Goal: Transaction & Acquisition: Purchase product/service

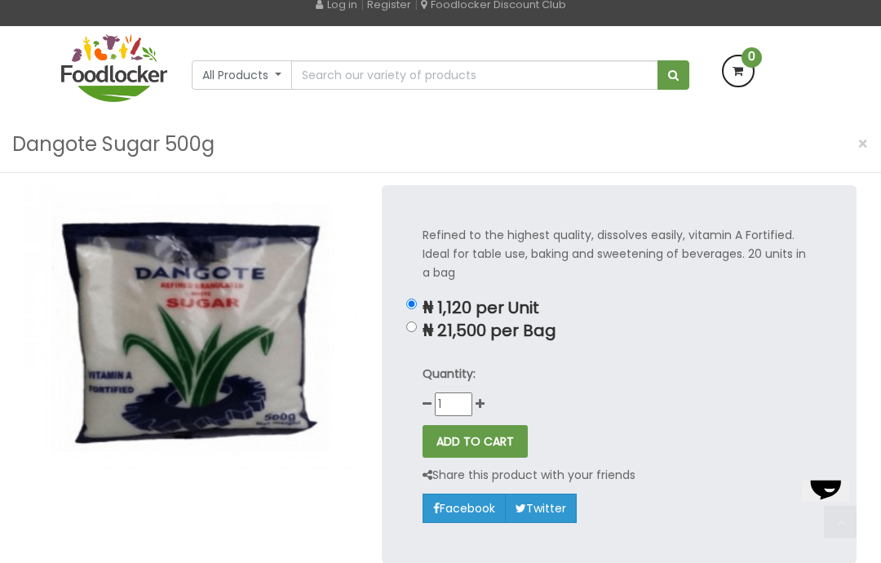
scroll to position [107, 0]
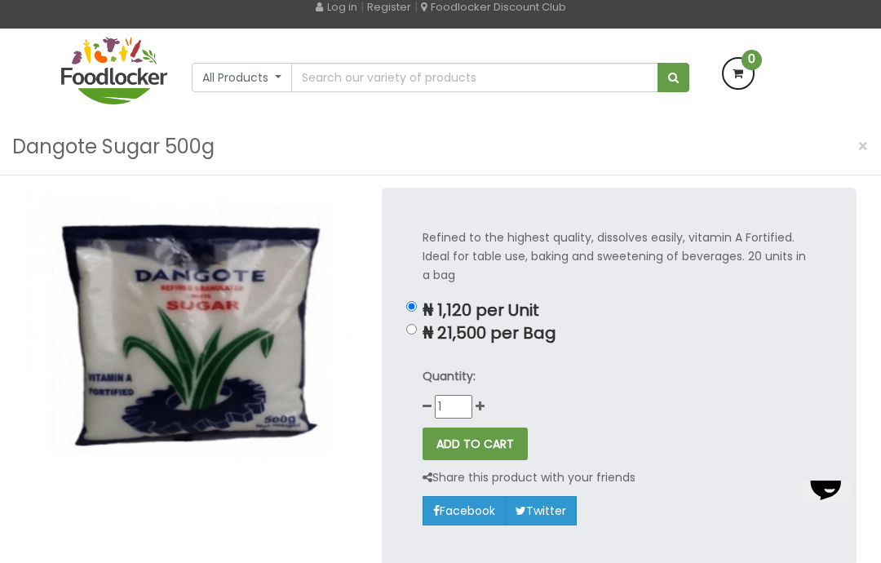
click at [460, 332] on p "₦ 21,500 per Bag" at bounding box center [619, 333] width 394 height 19
click at [417, 332] on input "₦ 21,500 per Bag" at bounding box center [411, 329] width 11 height 11
radio input "true"
click at [482, 400] on icon at bounding box center [479, 405] width 9 height 11
click at [484, 396] on div "Quantity: 2" at bounding box center [619, 392] width 394 height 51
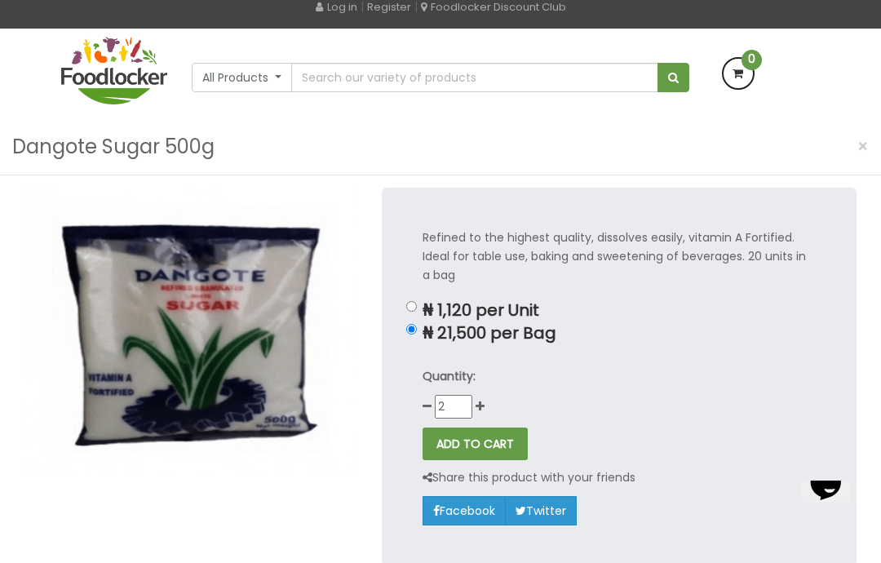
click at [484, 395] on div "Quantity: 2" at bounding box center [619, 392] width 394 height 51
click at [485, 398] on div "Quantity: 2" at bounding box center [619, 392] width 394 height 51
click at [483, 395] on div "Quantity: 2" at bounding box center [619, 392] width 394 height 51
click at [483, 392] on div "Quantity: 2" at bounding box center [619, 392] width 394 height 51
click at [483, 400] on icon at bounding box center [479, 405] width 9 height 11
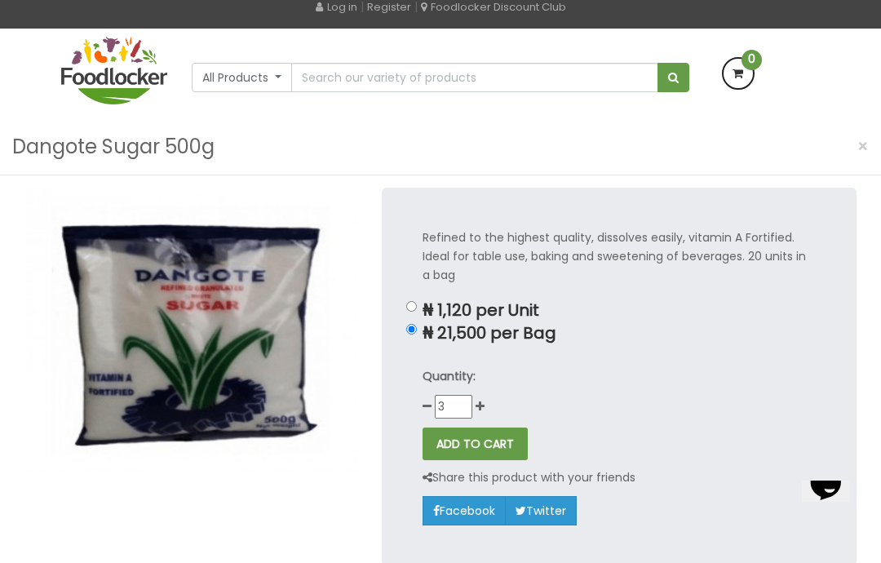
click at [483, 400] on icon at bounding box center [479, 405] width 9 height 11
type input "4"
click at [486, 400] on div "Quantity: 4" at bounding box center [619, 392] width 394 height 51
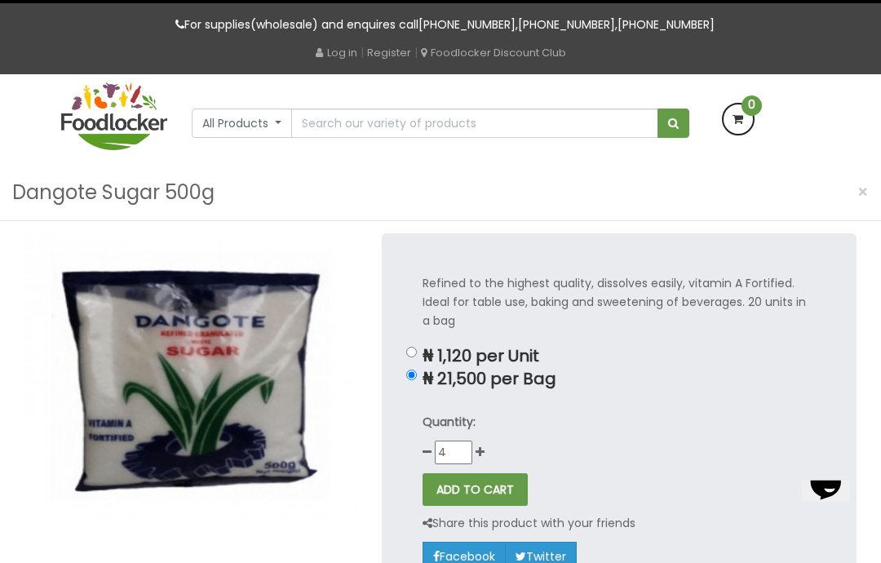
scroll to position [51, 0]
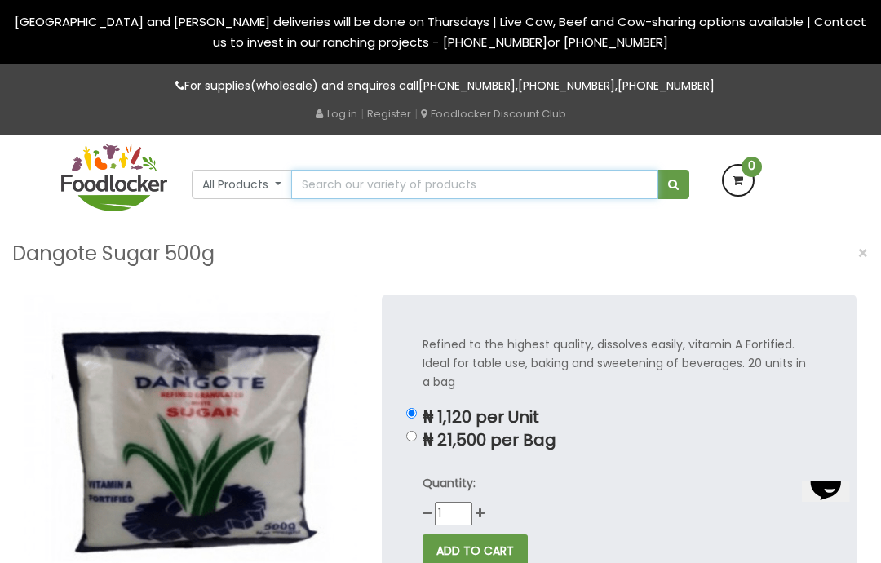
click at [329, 180] on input "text" at bounding box center [474, 184] width 367 height 29
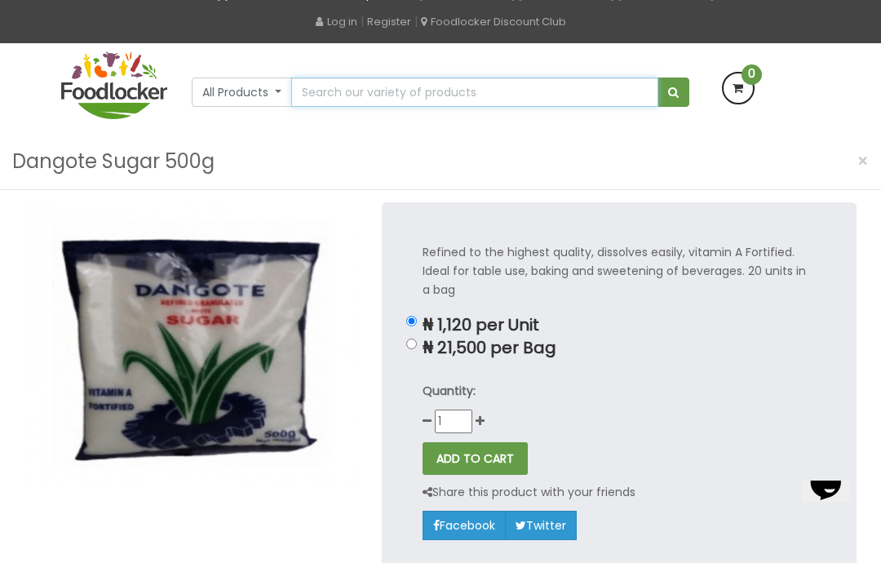
scroll to position [91, 0]
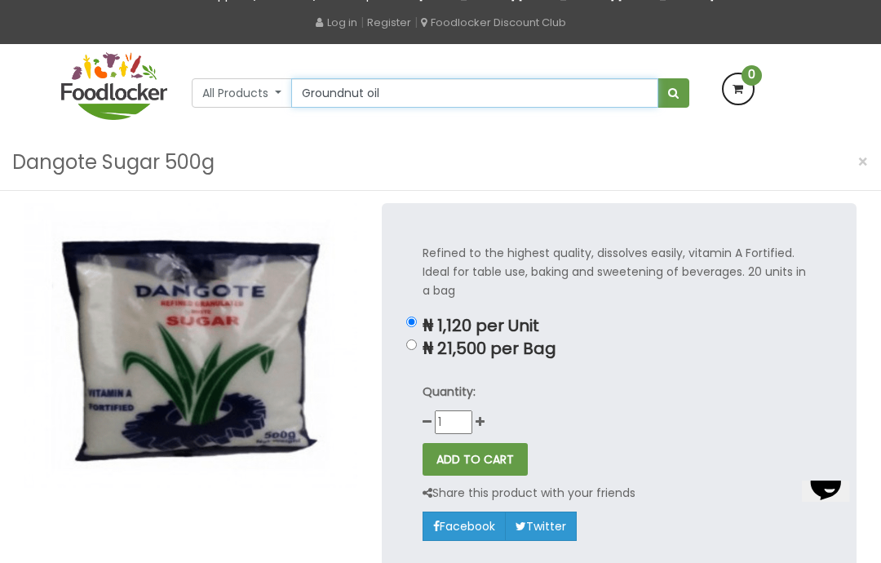
type input "Groundnut oil"
click at [673, 90] on button "submit" at bounding box center [673, 92] width 32 height 29
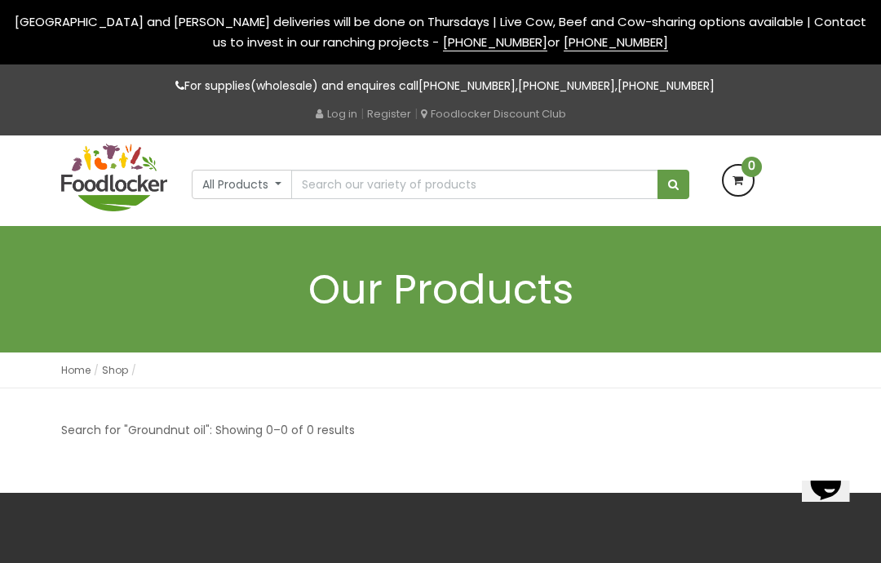
click at [262, 174] on button "All Products" at bounding box center [242, 184] width 100 height 29
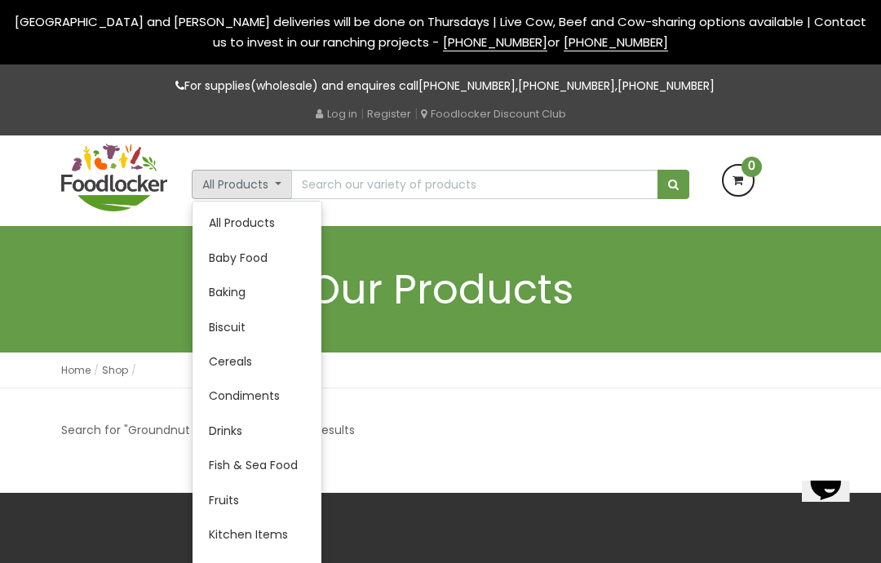
click at [254, 211] on link "All Products" at bounding box center [256, 222] width 129 height 34
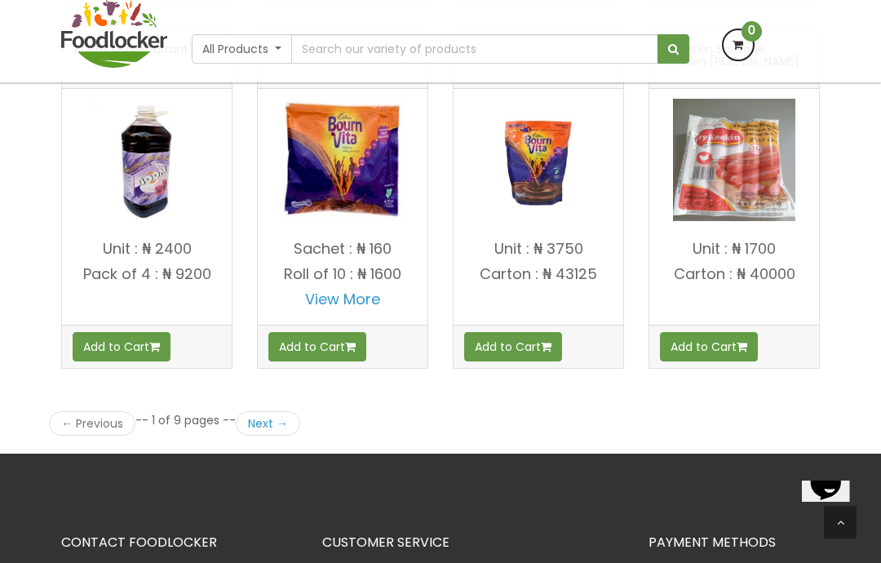
scroll to position [2302, 0]
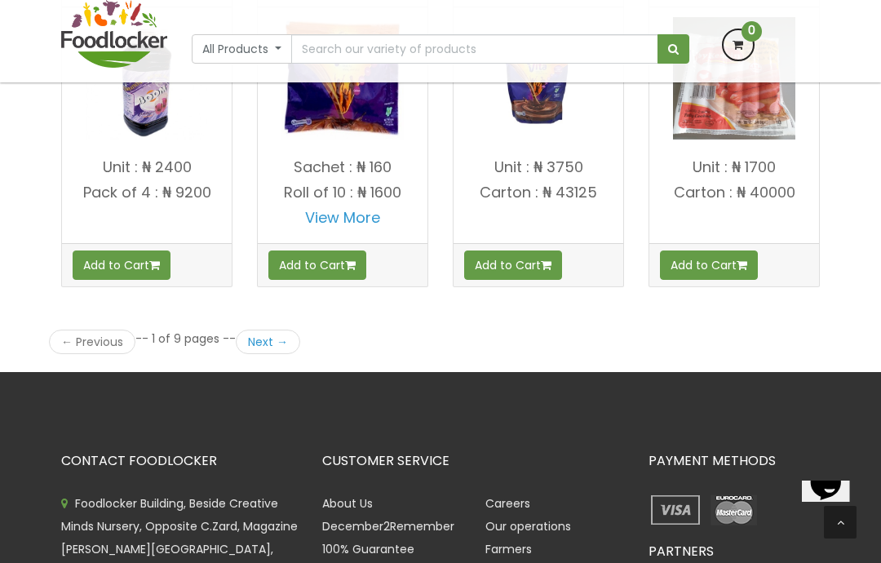
click at [275, 329] on link "Next →" at bounding box center [268, 341] width 64 height 24
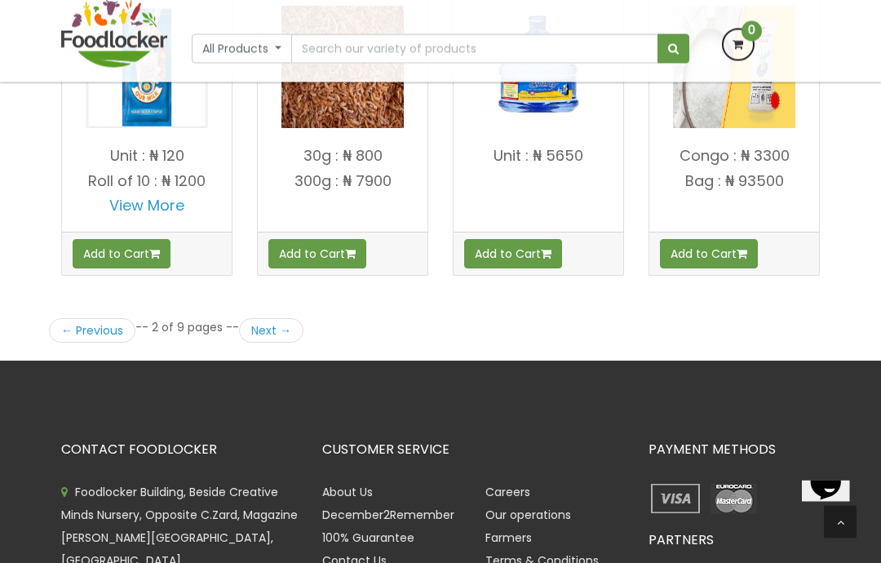
scroll to position [2334, 0]
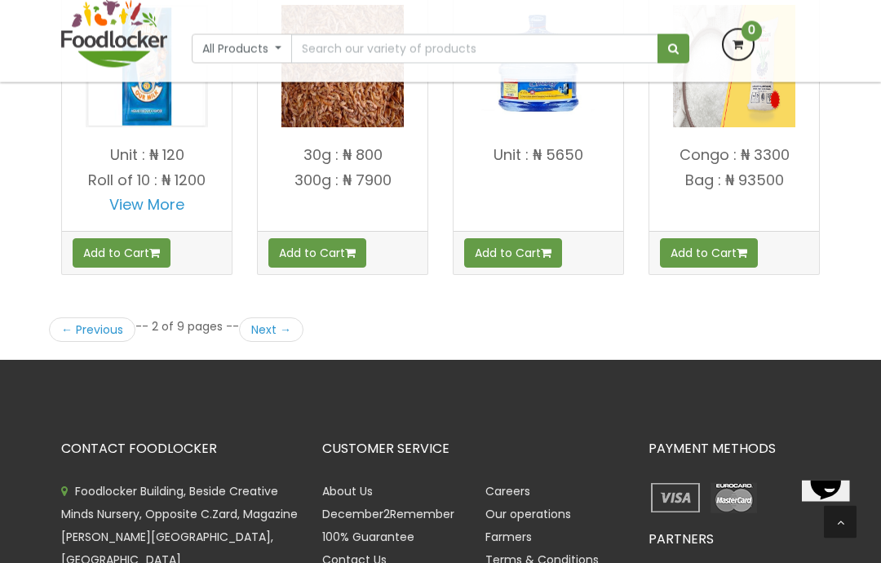
click at [284, 318] on link "Next →" at bounding box center [271, 330] width 64 height 24
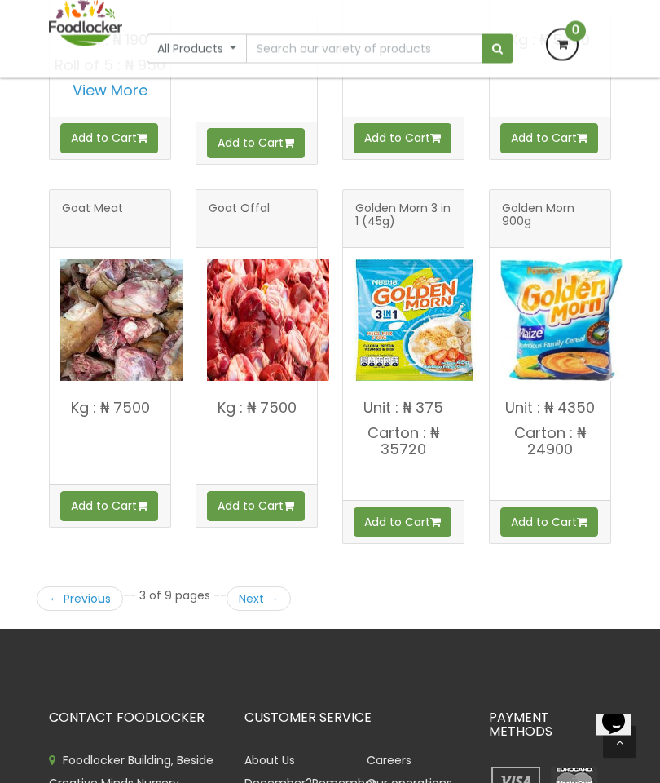
scroll to position [2165, 0]
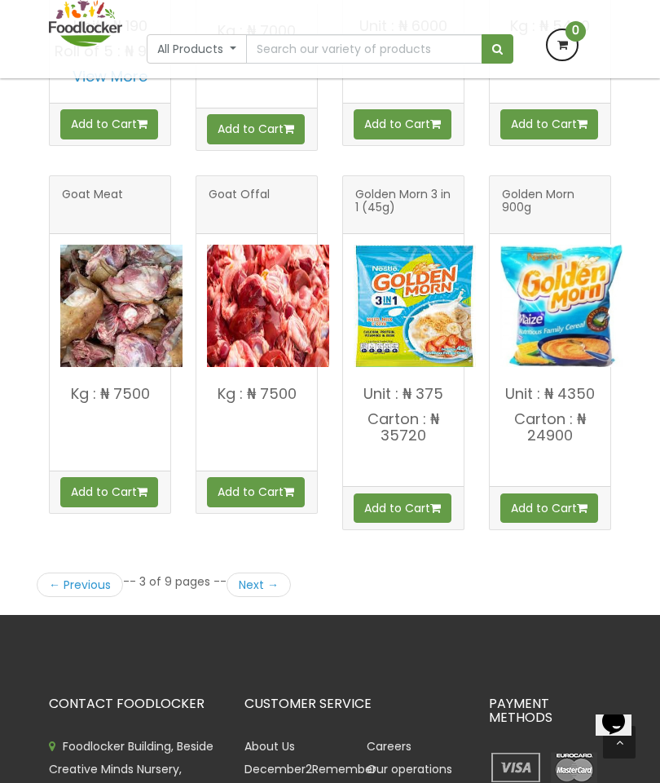
click at [248, 572] on link "Next →" at bounding box center [259, 584] width 64 height 24
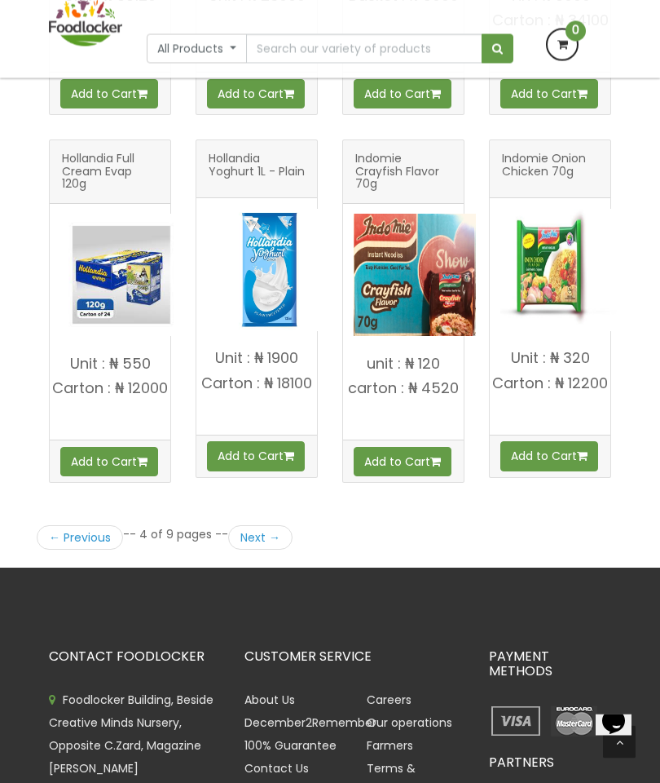
scroll to position [2185, 0]
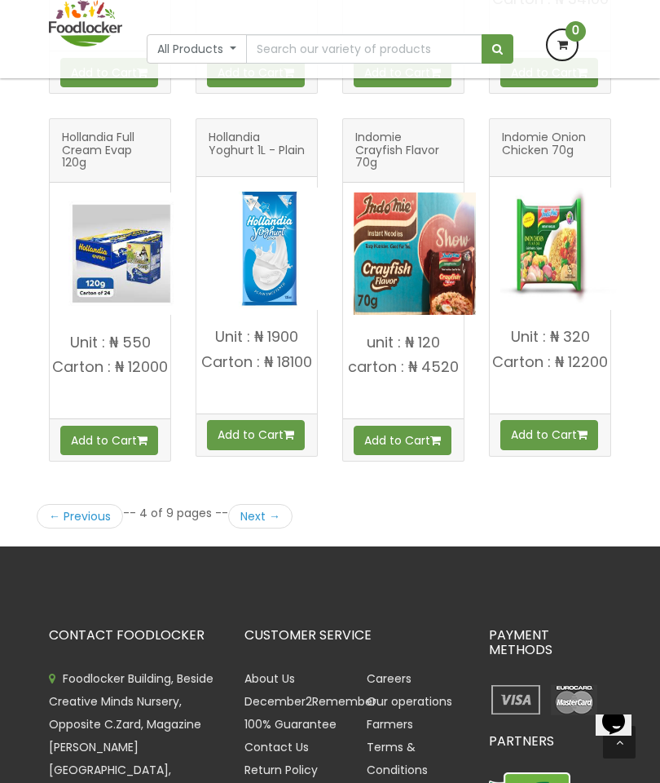
click at [241, 519] on link "Next →" at bounding box center [260, 516] width 64 height 24
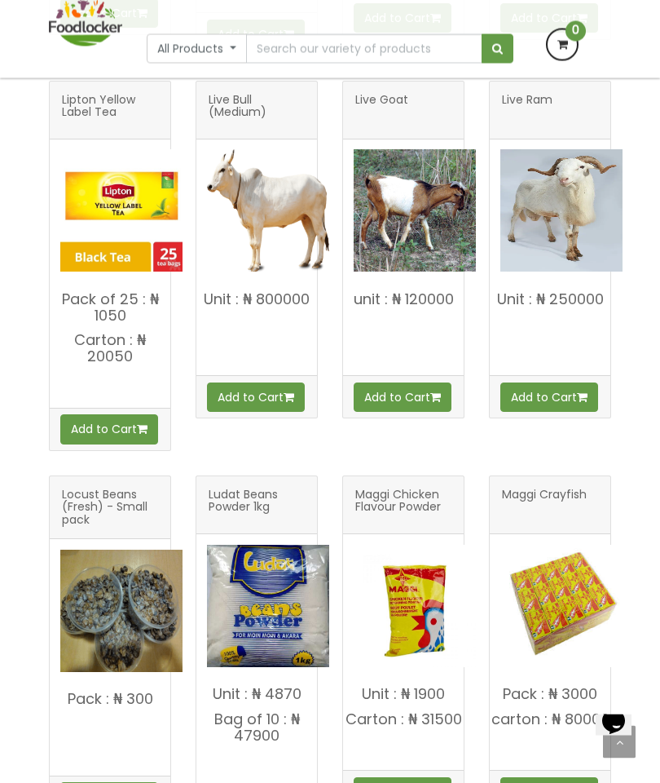
scroll to position [1108, 0]
click at [104, 158] on img at bounding box center [121, 210] width 122 height 122
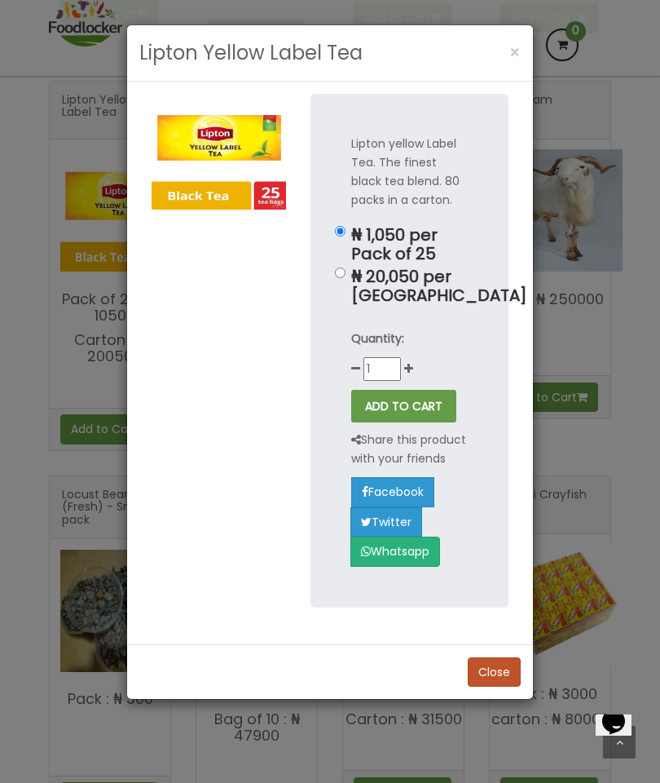
click at [506, 60] on button "×" at bounding box center [515, 52] width 28 height 33
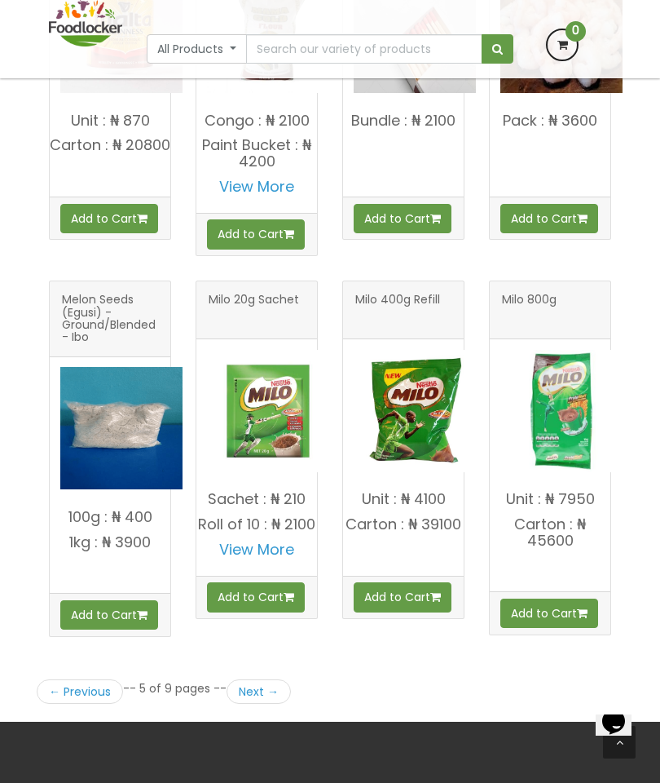
scroll to position [2068, 0]
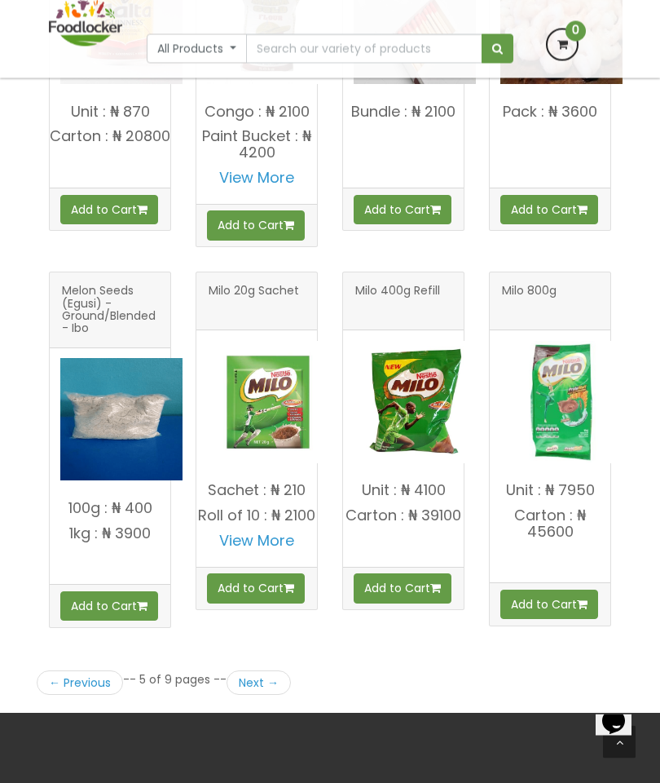
click at [260, 672] on link "Next →" at bounding box center [259, 683] width 64 height 24
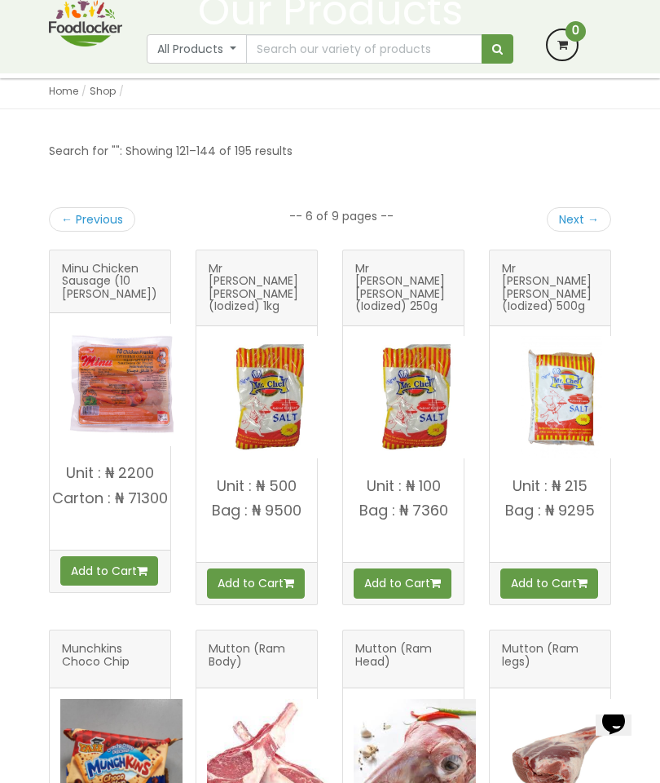
scroll to position [204, 0]
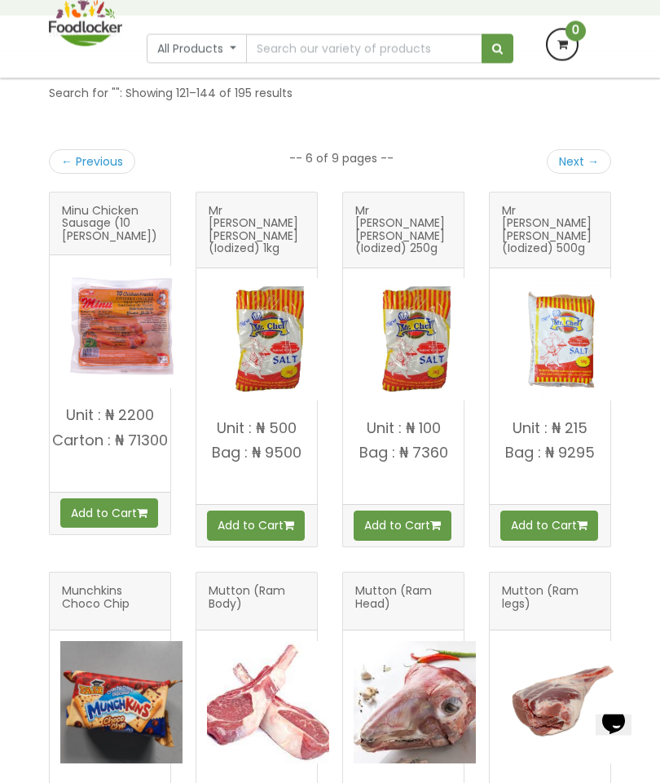
click at [560, 329] on img at bounding box center [562, 340] width 122 height 122
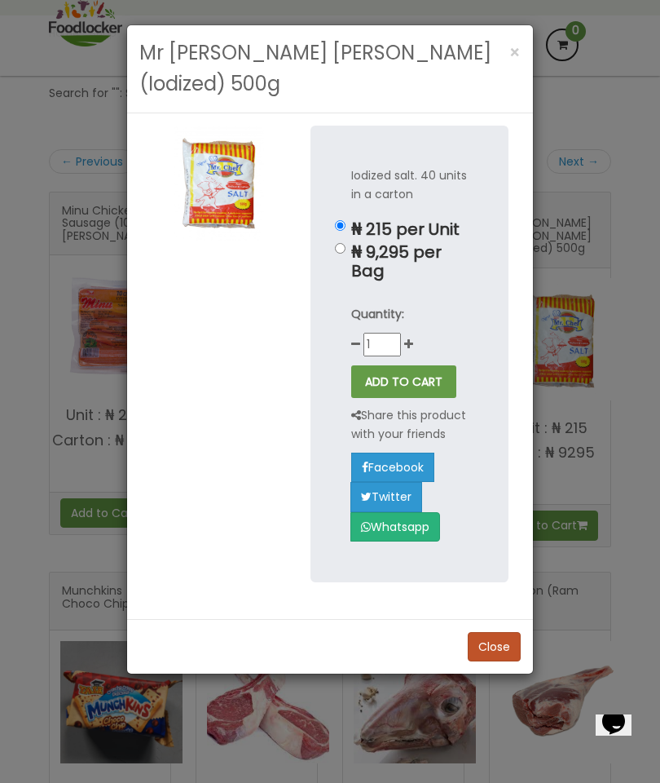
click at [511, 48] on span "×" at bounding box center [515, 53] width 11 height 24
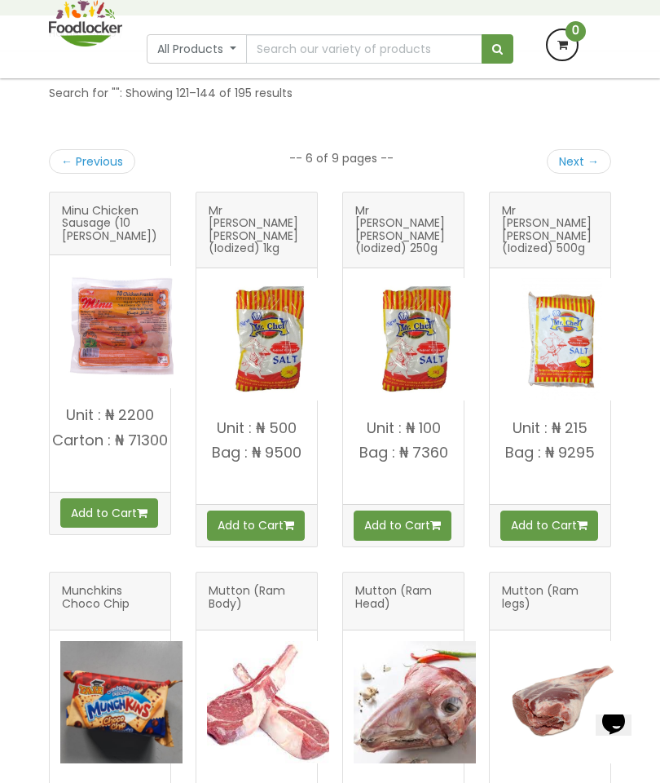
click at [407, 309] on img at bounding box center [415, 339] width 122 height 122
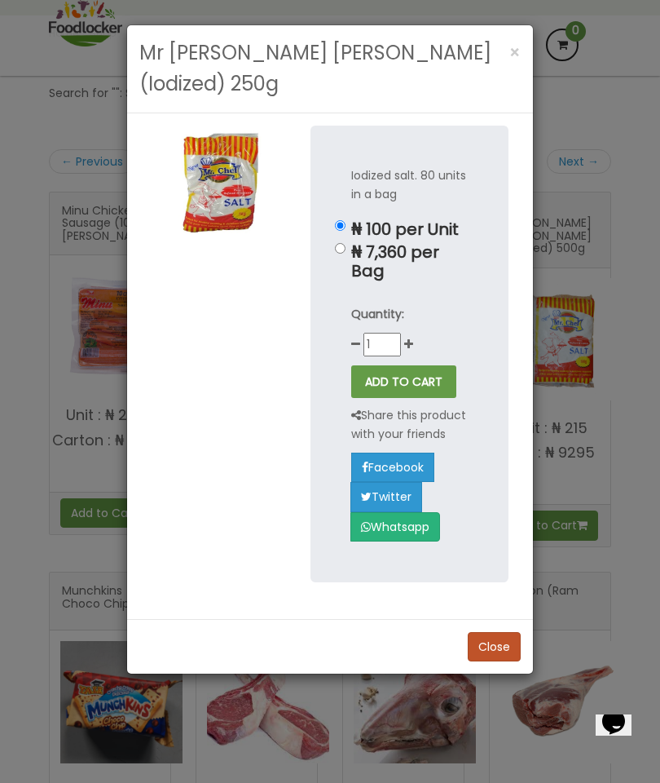
click at [515, 47] on span "×" at bounding box center [515, 53] width 11 height 24
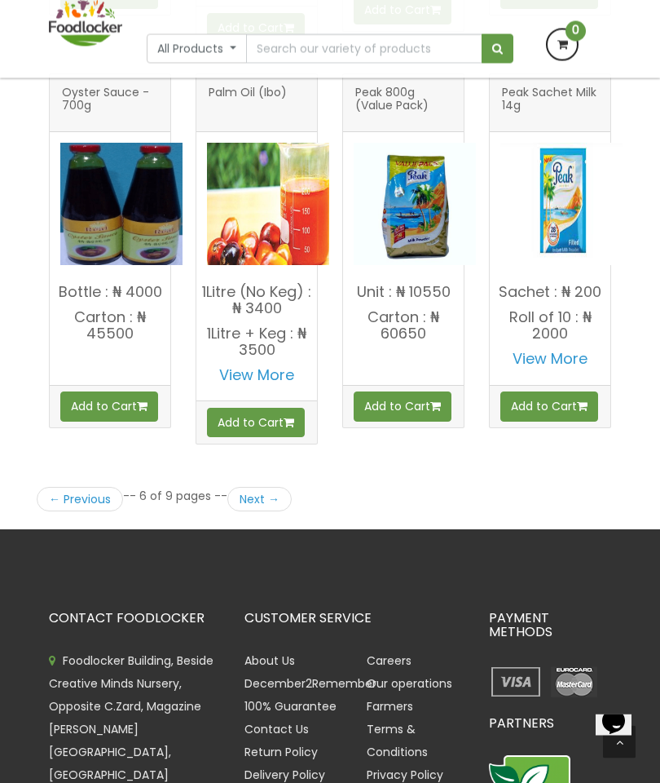
scroll to position [2280, 0]
click at [258, 487] on link "Next →" at bounding box center [259, 499] width 64 height 24
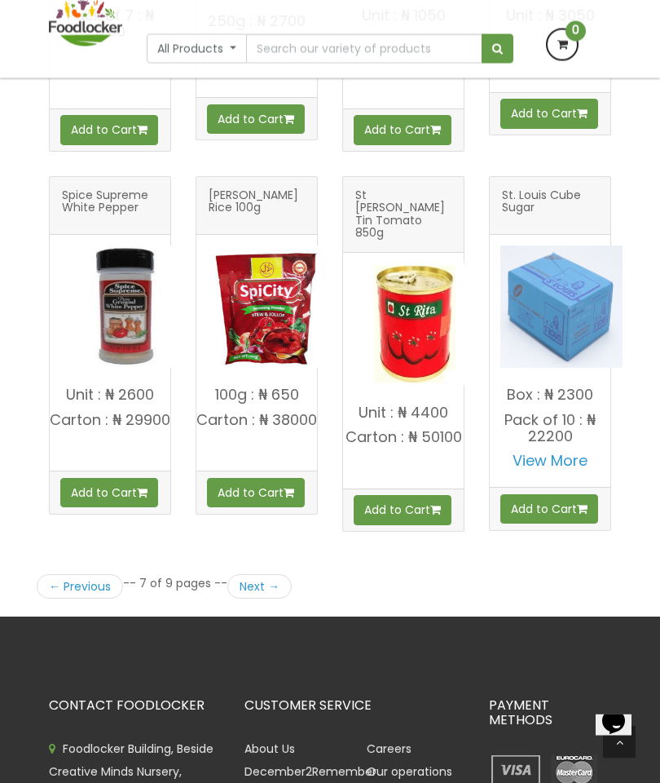
scroll to position [2156, 0]
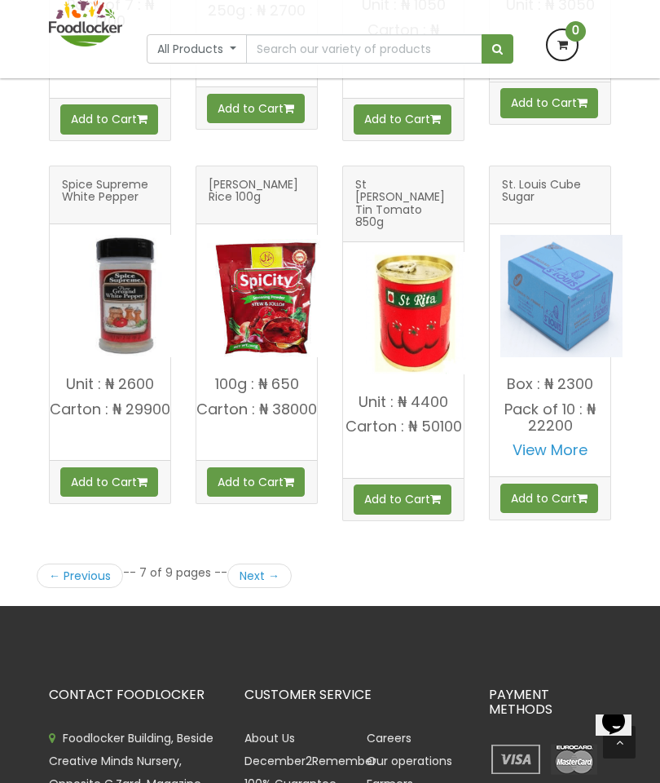
click at [251, 588] on link "Next →" at bounding box center [259, 575] width 64 height 24
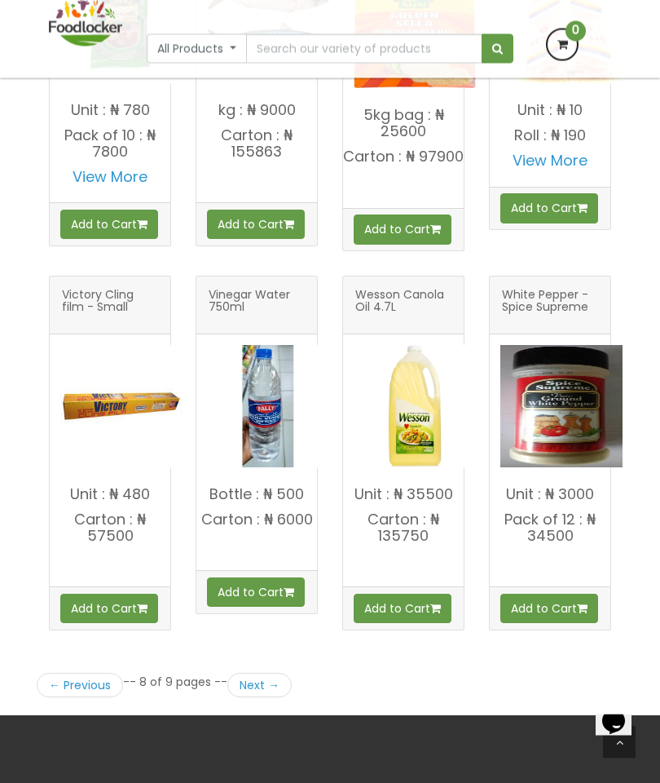
scroll to position [2103, 0]
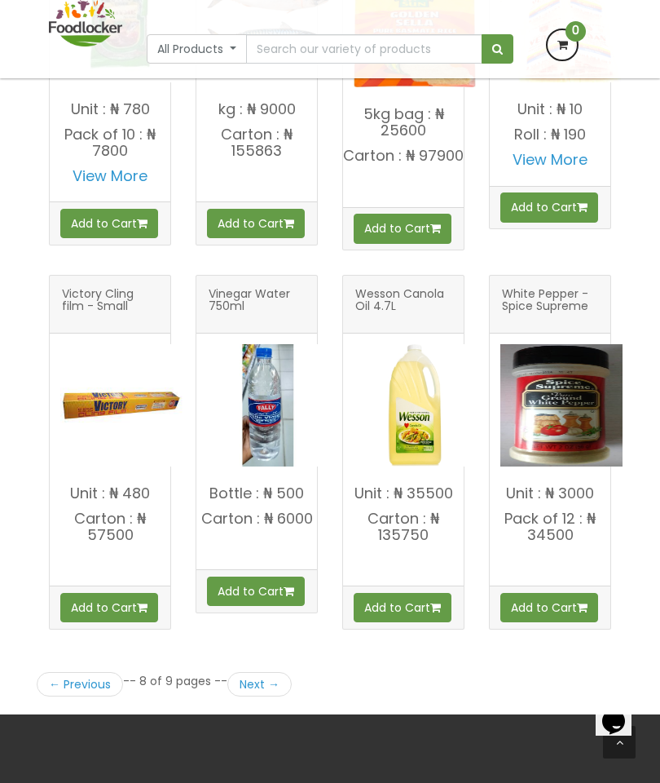
click at [245, 682] on link "Next →" at bounding box center [259, 684] width 64 height 24
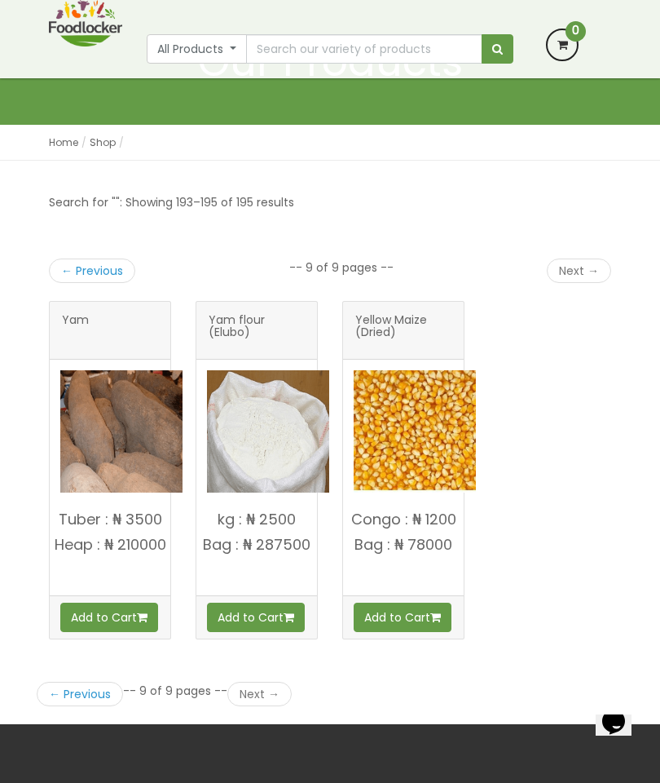
scroll to position [155, 0]
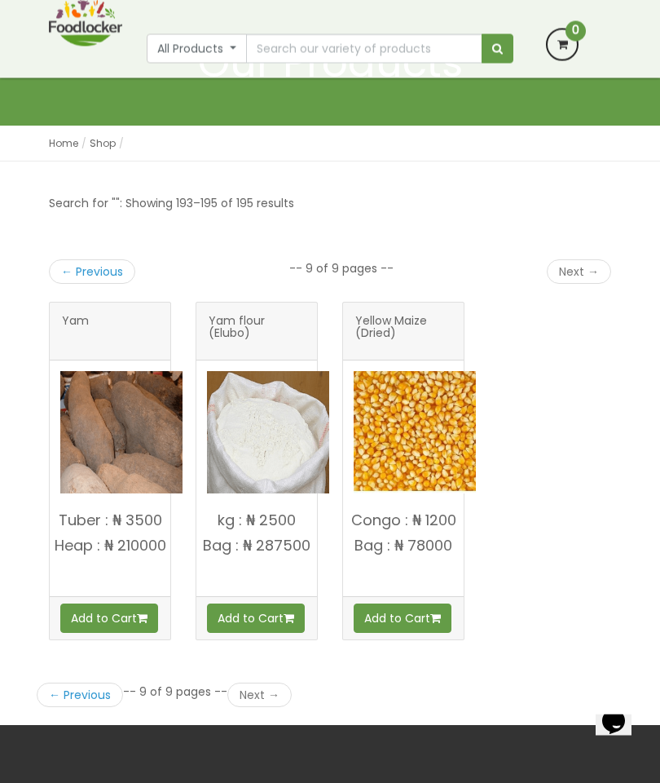
click at [213, 49] on button "All Products" at bounding box center [197, 48] width 100 height 29
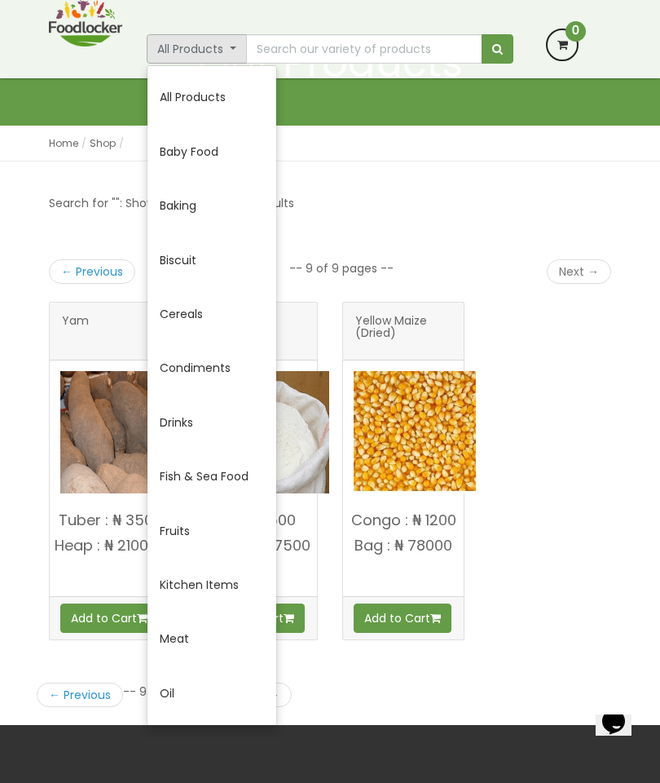
click at [205, 89] on link "All Products" at bounding box center [212, 97] width 129 height 54
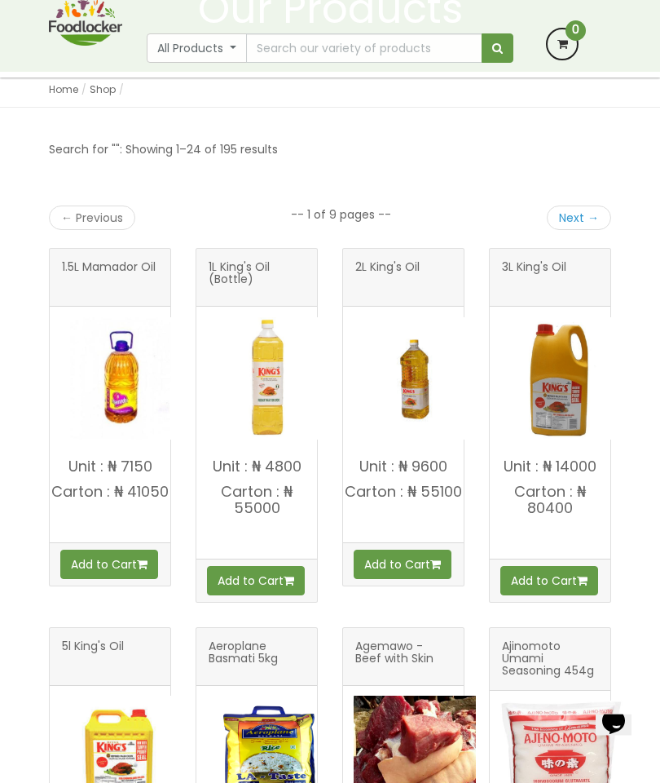
scroll to position [210, 0]
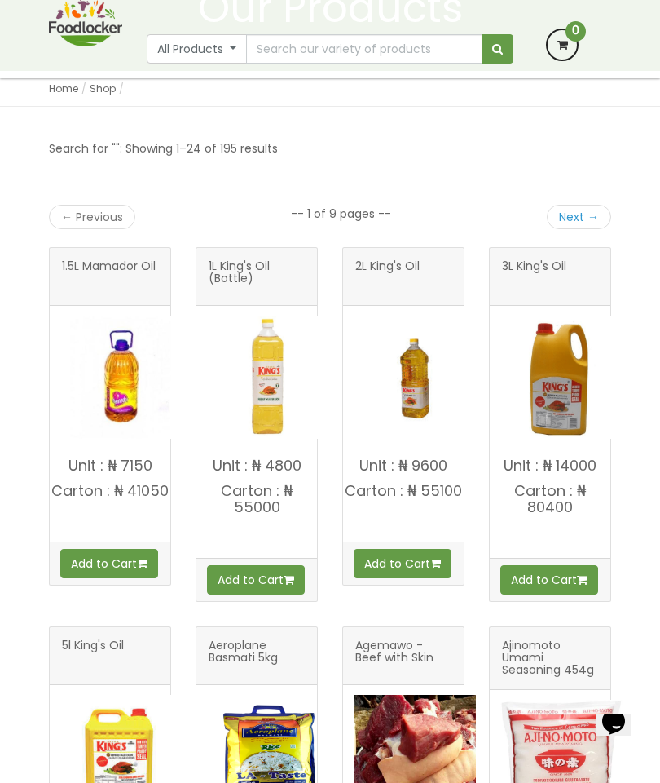
click at [261, 430] on img at bounding box center [268, 377] width 122 height 122
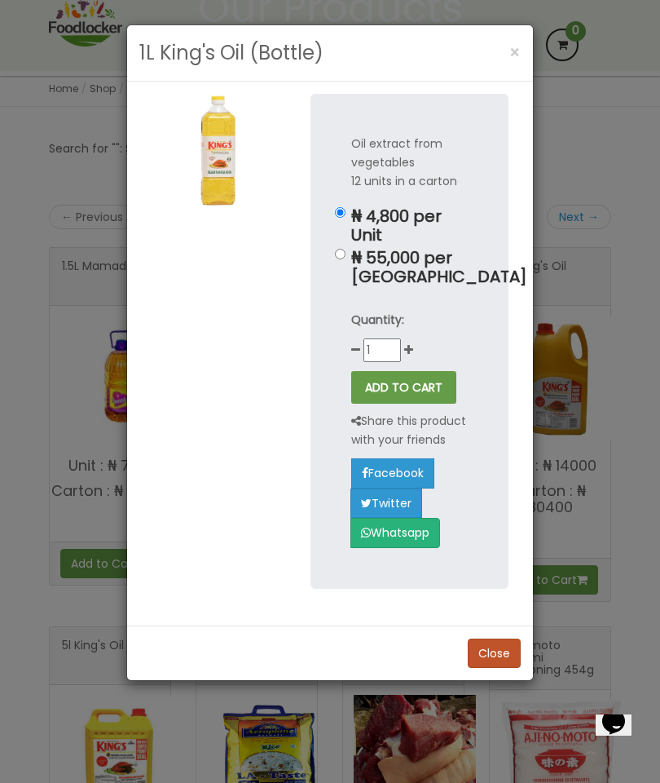
click at [501, 64] on button "×" at bounding box center [515, 52] width 28 height 33
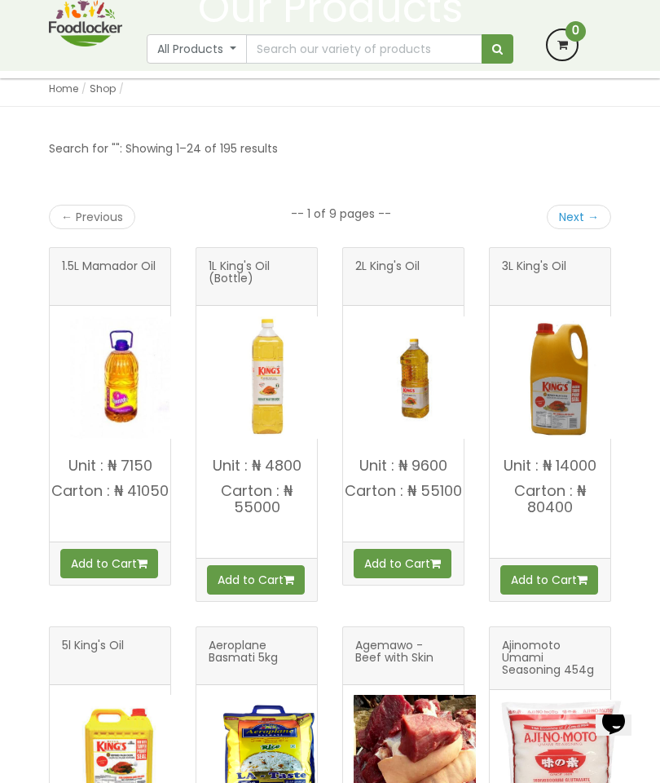
scroll to position [289, 0]
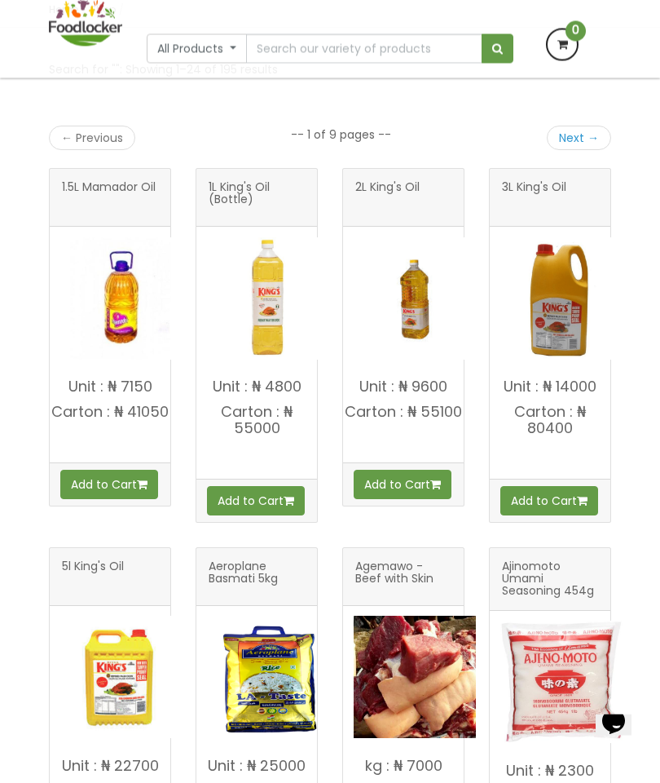
click at [99, 295] on img at bounding box center [121, 299] width 122 height 122
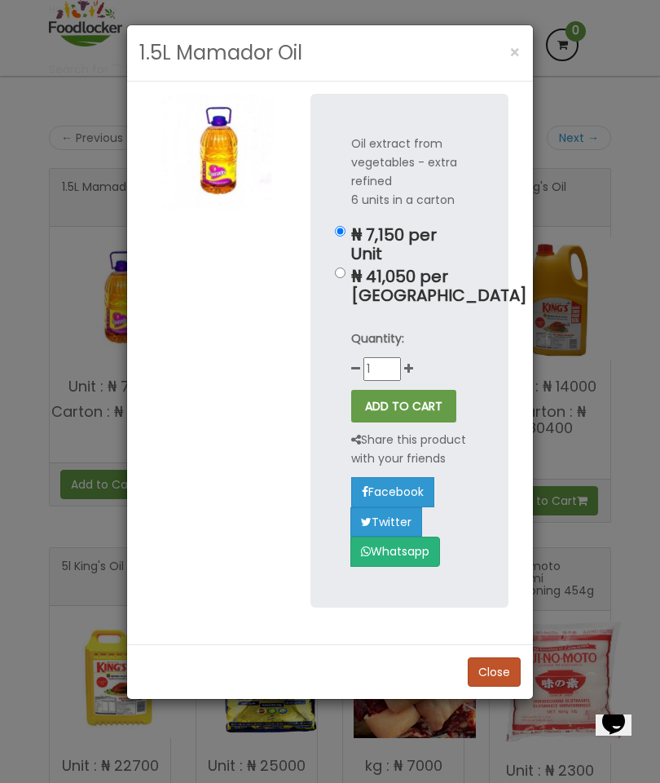
click at [510, 57] on span "×" at bounding box center [515, 53] width 11 height 24
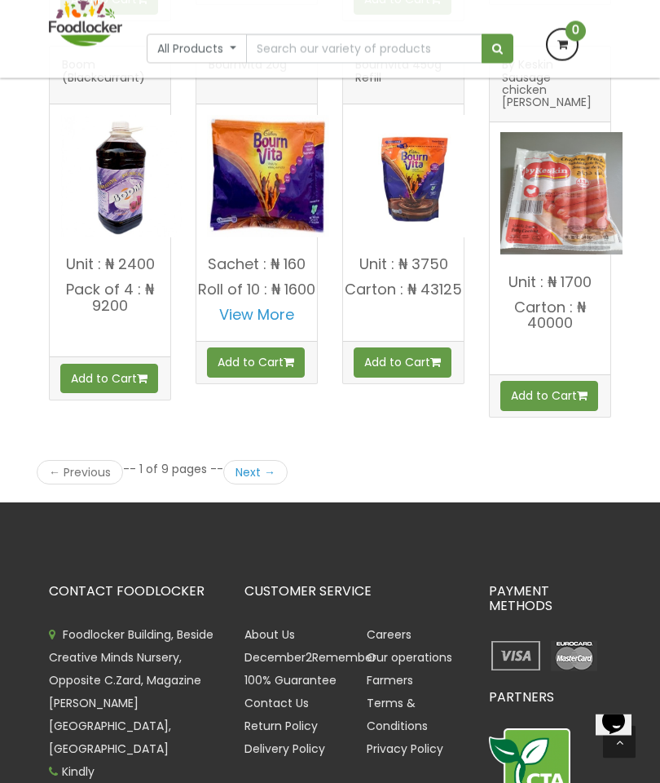
scroll to position [2315, 0]
click at [403, 170] on img at bounding box center [415, 176] width 122 height 122
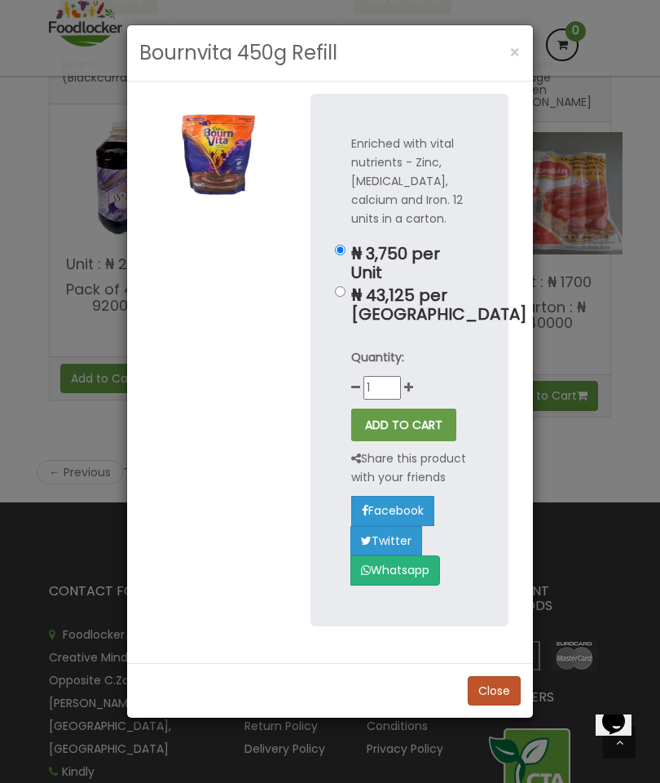
click at [509, 68] on button "×" at bounding box center [515, 52] width 28 height 33
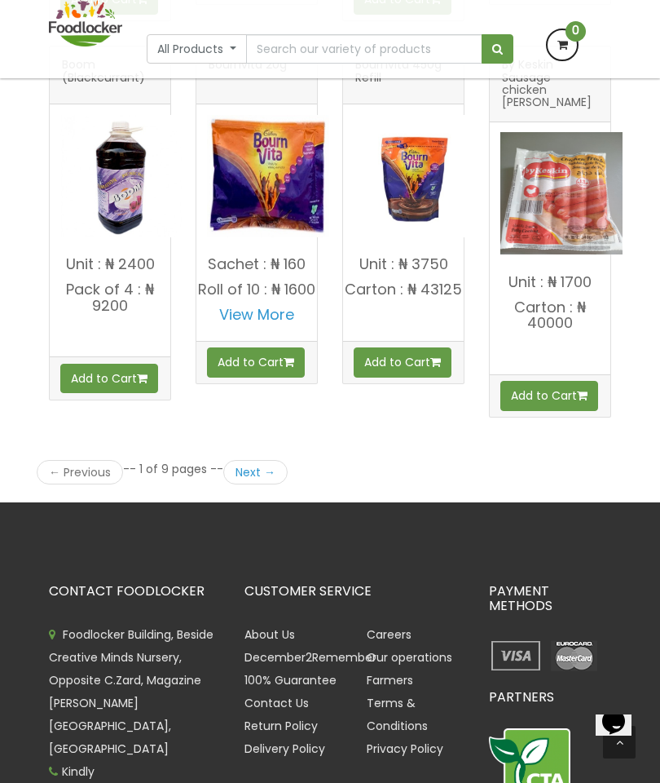
click at [241, 460] on link "Next →" at bounding box center [255, 472] width 64 height 24
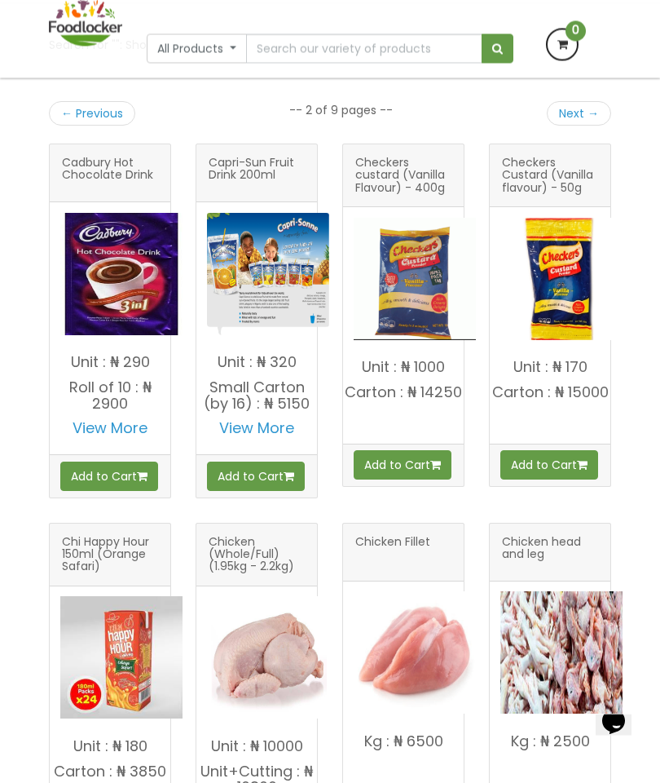
scroll to position [313, 0]
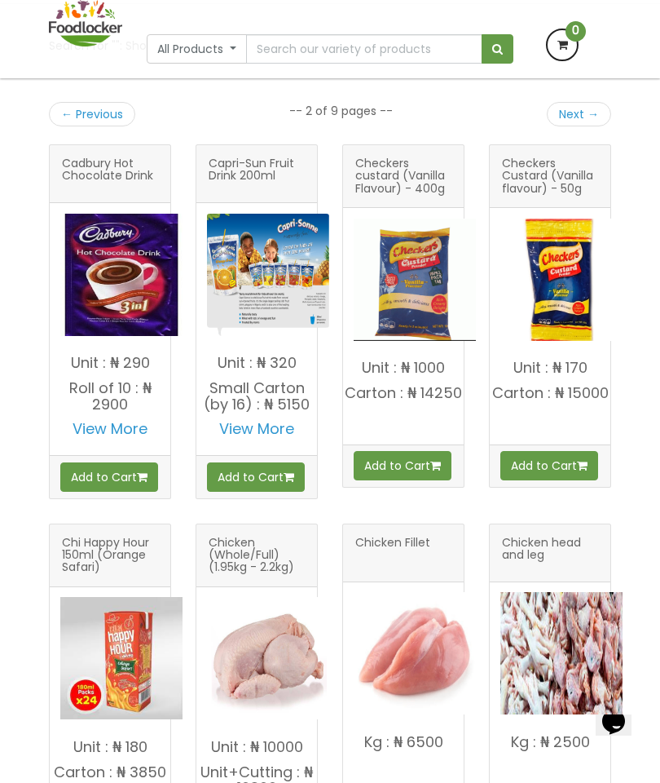
click at [414, 285] on img at bounding box center [415, 279] width 122 height 122
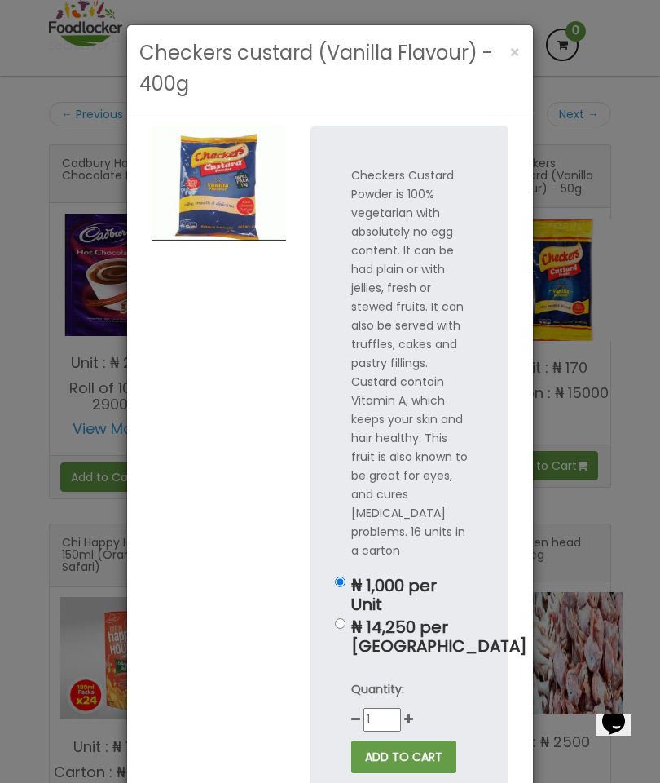
click at [514, 50] on span "×" at bounding box center [515, 53] width 11 height 24
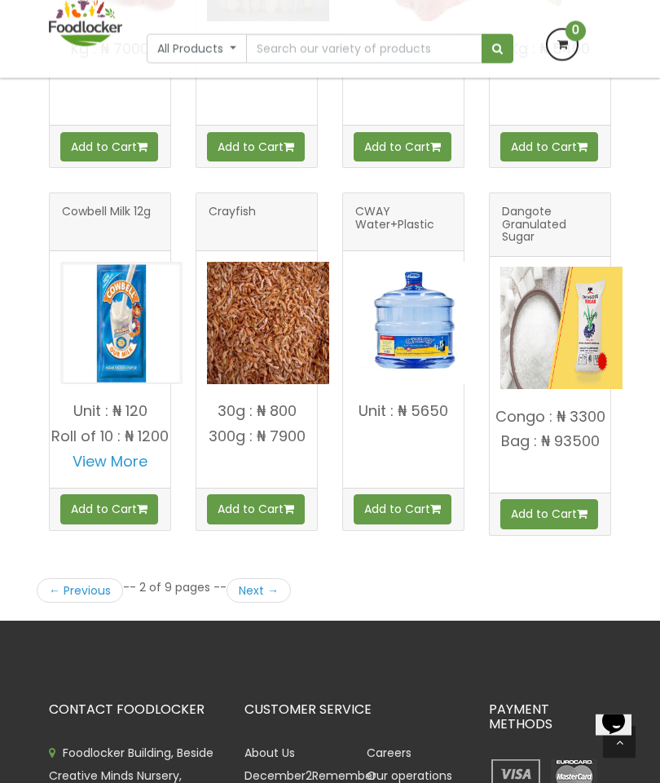
scroll to position [2158, 0]
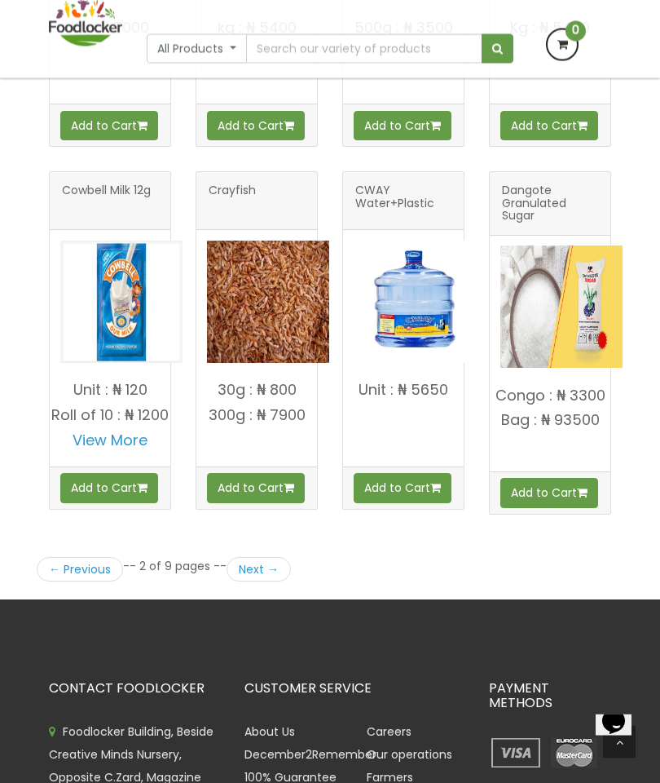
click at [246, 558] on link "Next →" at bounding box center [259, 570] width 64 height 24
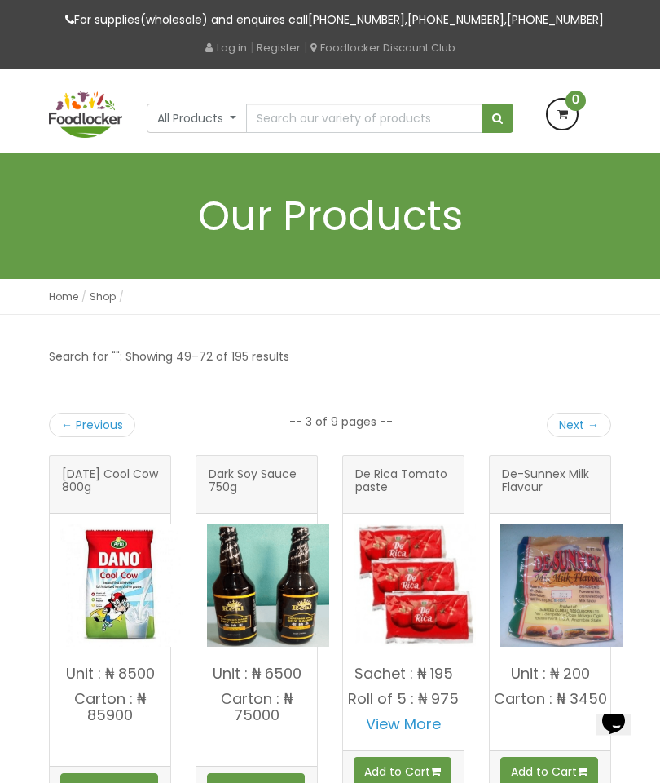
scroll to position [99, 0]
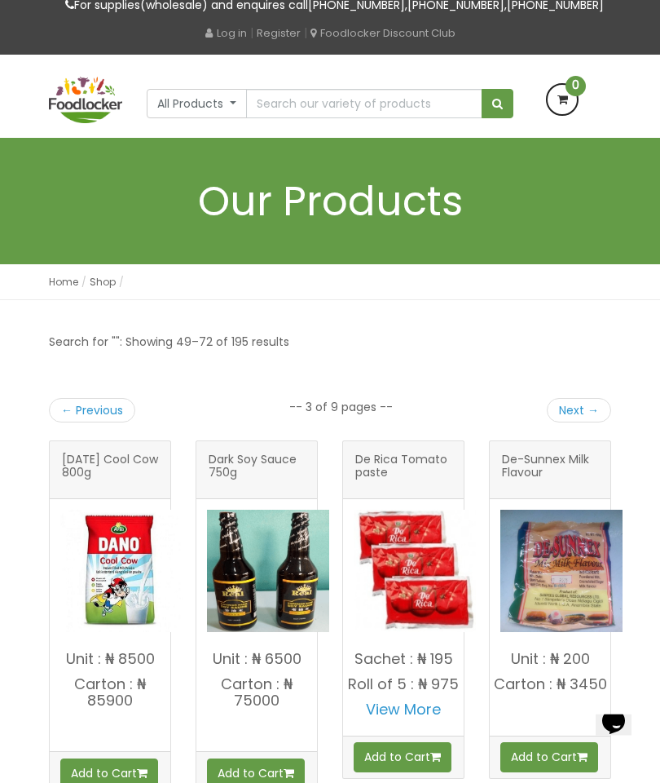
click at [113, 590] on img at bounding box center [121, 571] width 122 height 122
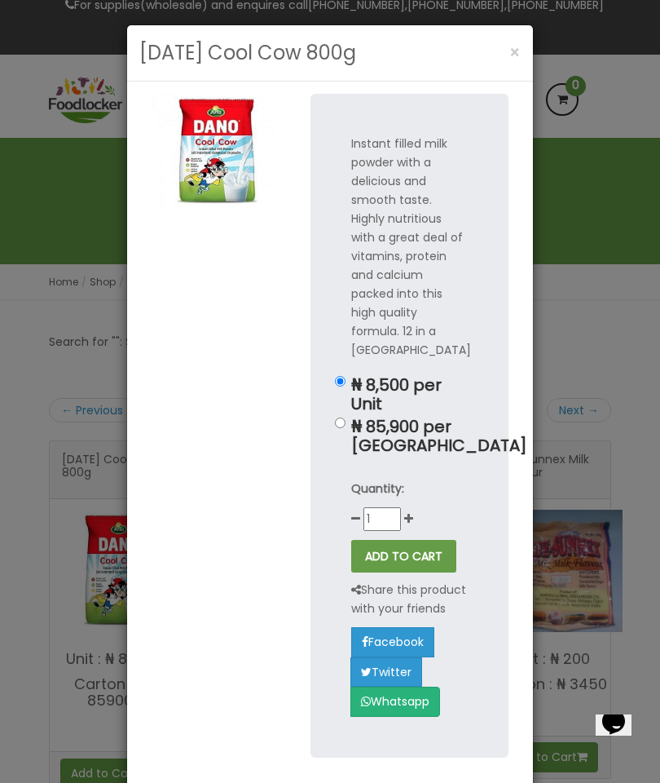
click at [525, 42] on button "×" at bounding box center [515, 52] width 28 height 33
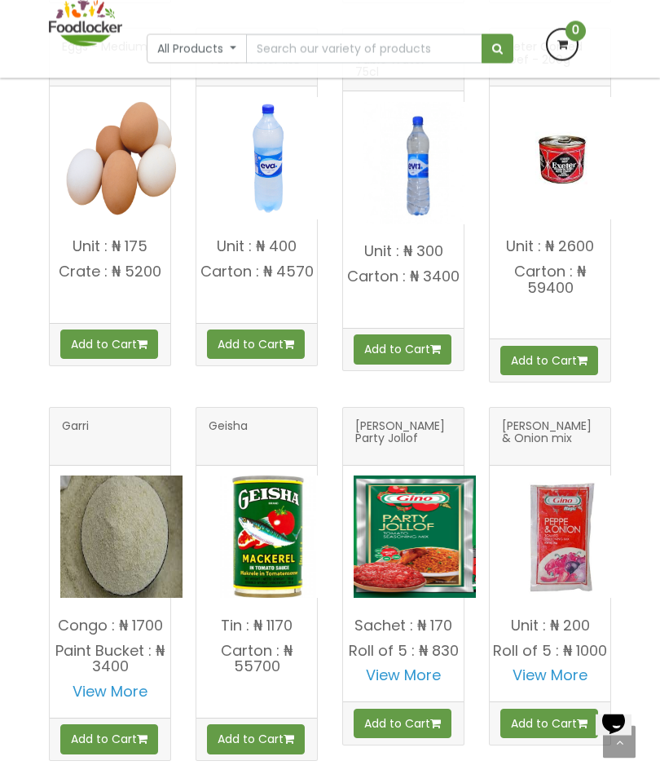
click at [251, 538] on img at bounding box center [268, 537] width 122 height 122
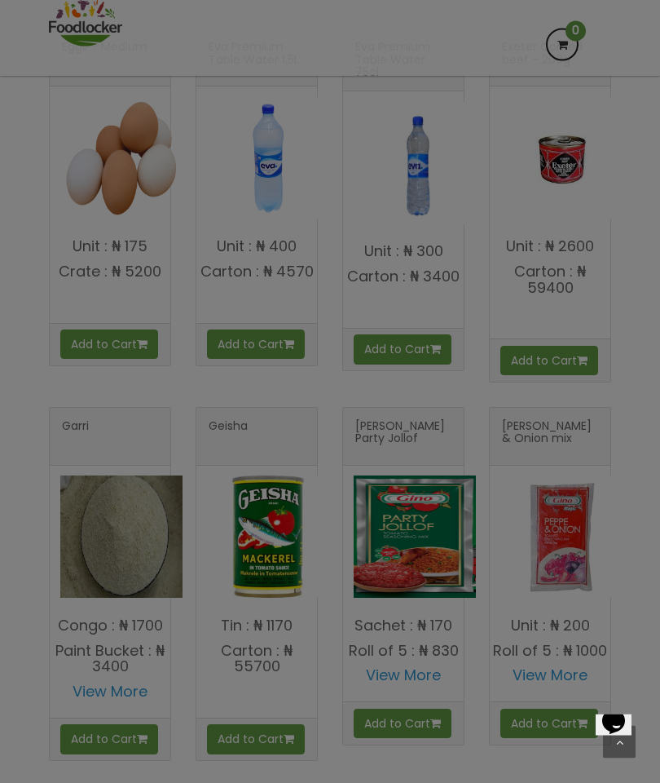
scroll to position [1187, 0]
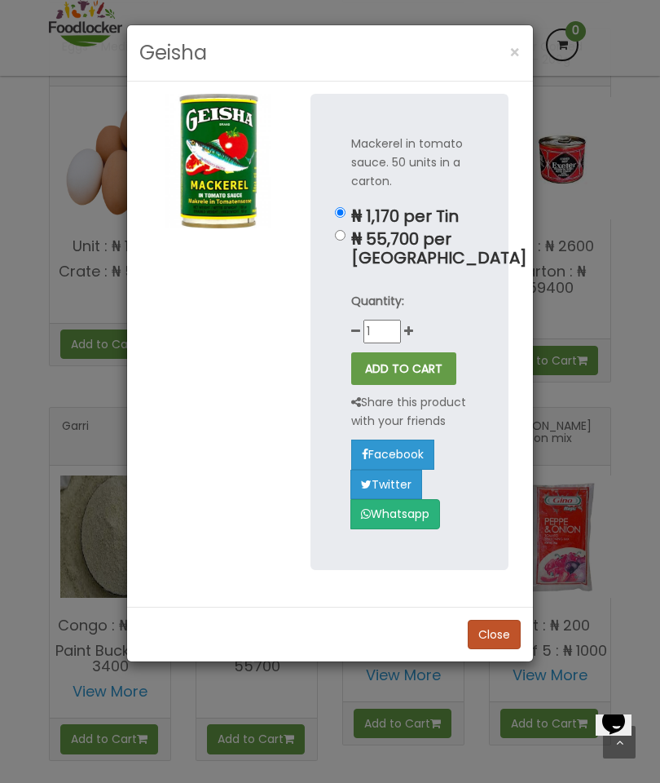
click at [521, 43] on button "×" at bounding box center [515, 52] width 28 height 33
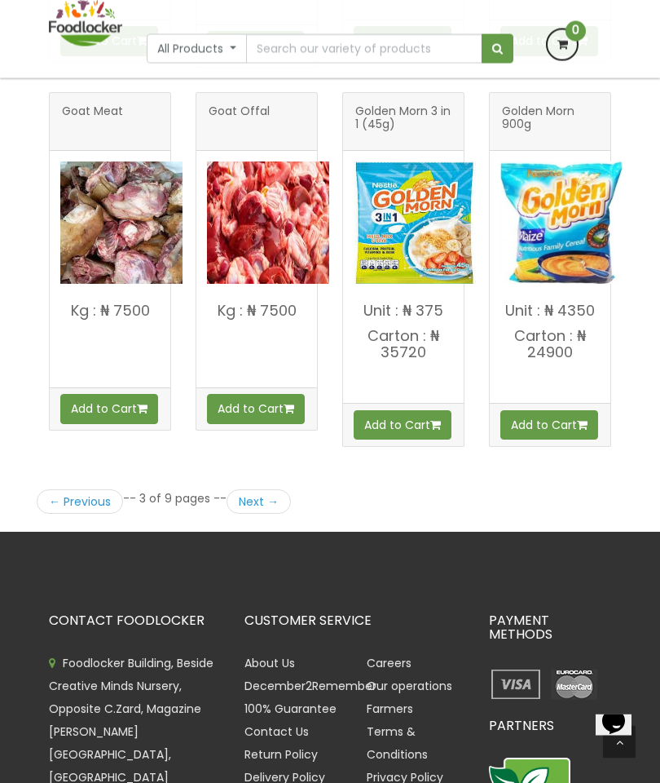
scroll to position [2272, 0]
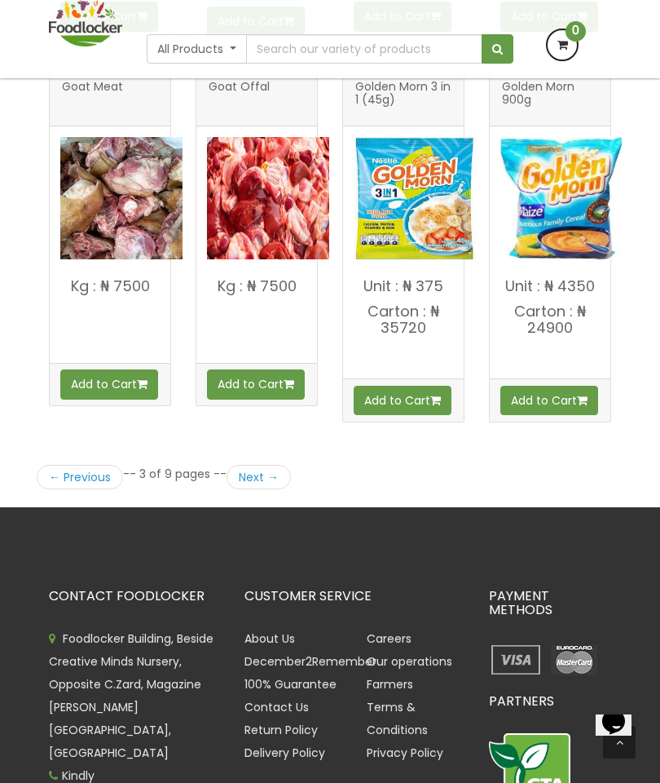
click at [257, 465] on link "Next →" at bounding box center [259, 477] width 64 height 24
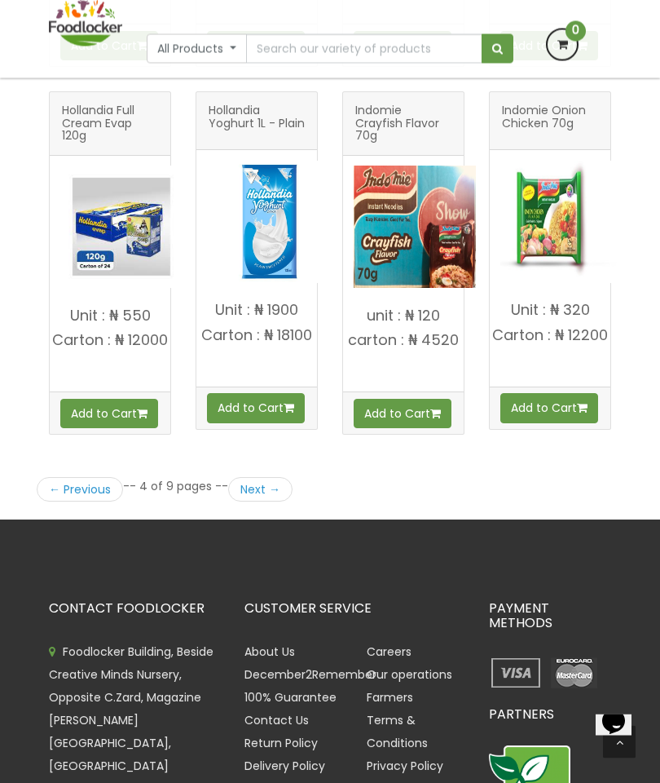
scroll to position [2186, 0]
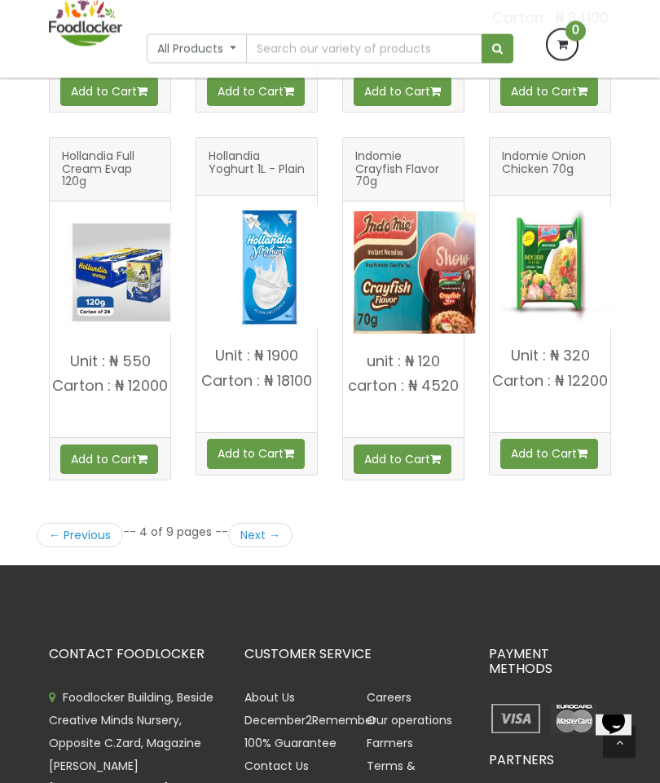
click at [264, 523] on link "Next →" at bounding box center [260, 535] width 64 height 24
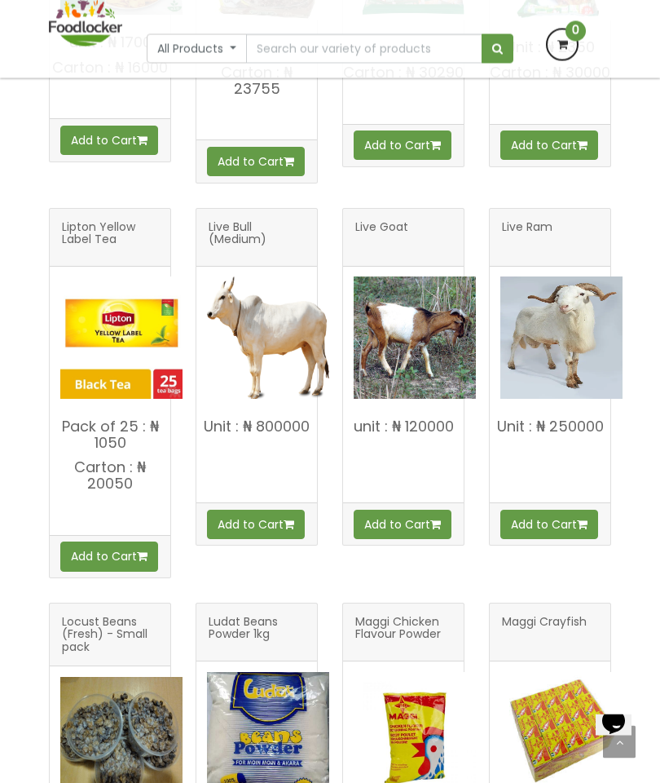
scroll to position [1001, 0]
click at [106, 434] on p "Pack of 25 : ₦ 1050" at bounding box center [110, 434] width 121 height 33
click at [99, 418] on p "Pack of 25 : ₦ 1050" at bounding box center [110, 434] width 121 height 33
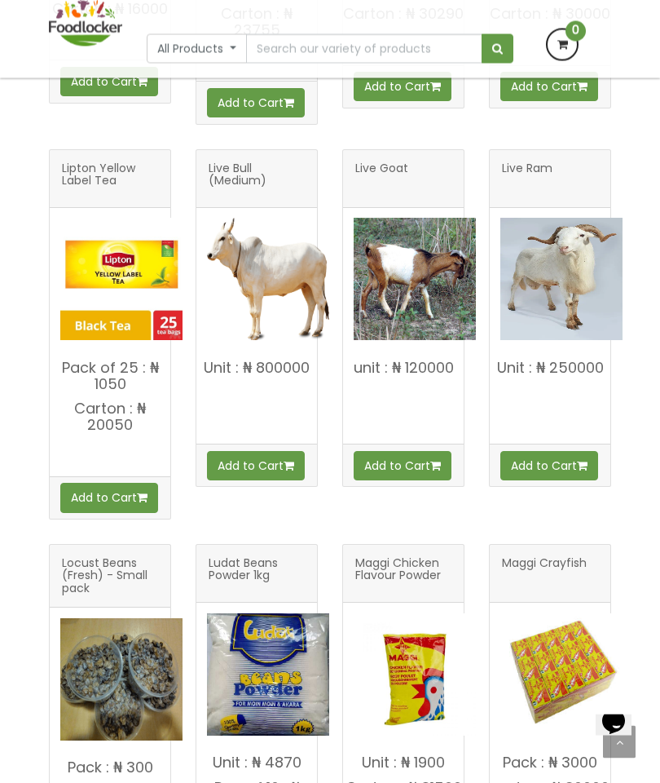
scroll to position [1060, 0]
click at [59, 190] on div "Lipton Yellow Label Tea" at bounding box center [110, 179] width 121 height 58
click at [68, 218] on img at bounding box center [121, 279] width 122 height 122
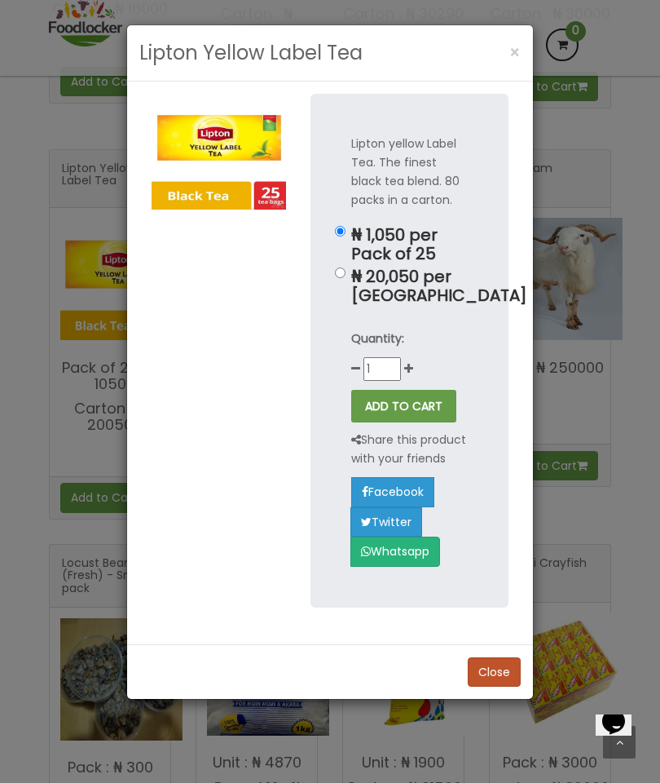
click at [355, 276] on p "₦ 20,050 per Carton" at bounding box center [409, 286] width 117 height 38
click at [346, 276] on input "₦ 20,050 per Carton" at bounding box center [340, 272] width 11 height 11
radio input "true"
click at [512, 42] on span "×" at bounding box center [515, 53] width 11 height 24
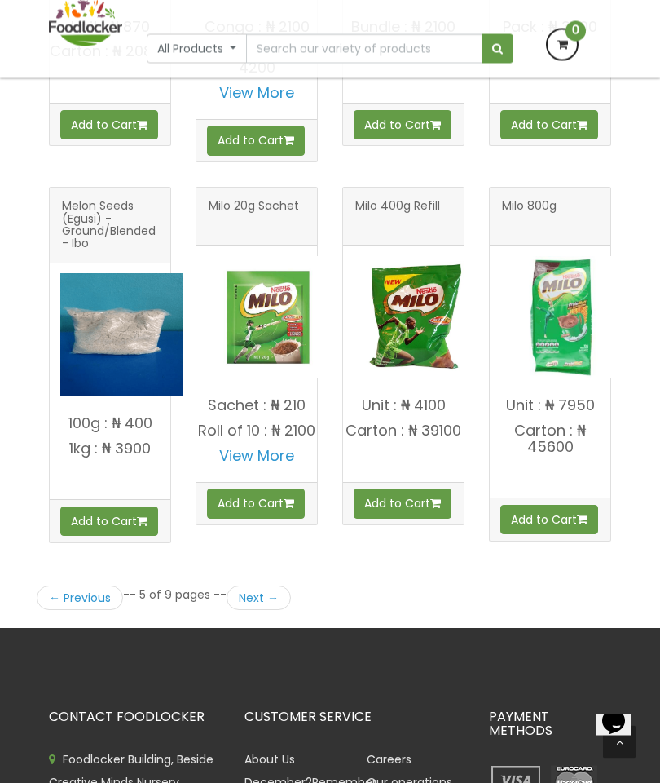
scroll to position [2174, 0]
click at [263, 585] on link "Next →" at bounding box center [259, 597] width 64 height 24
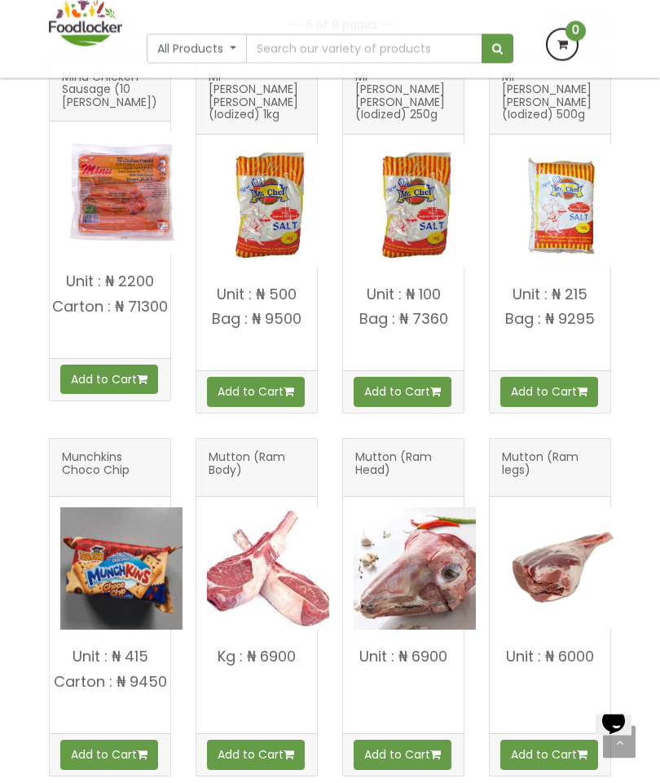
scroll to position [399, 0]
click at [551, 180] on img at bounding box center [562, 205] width 122 height 122
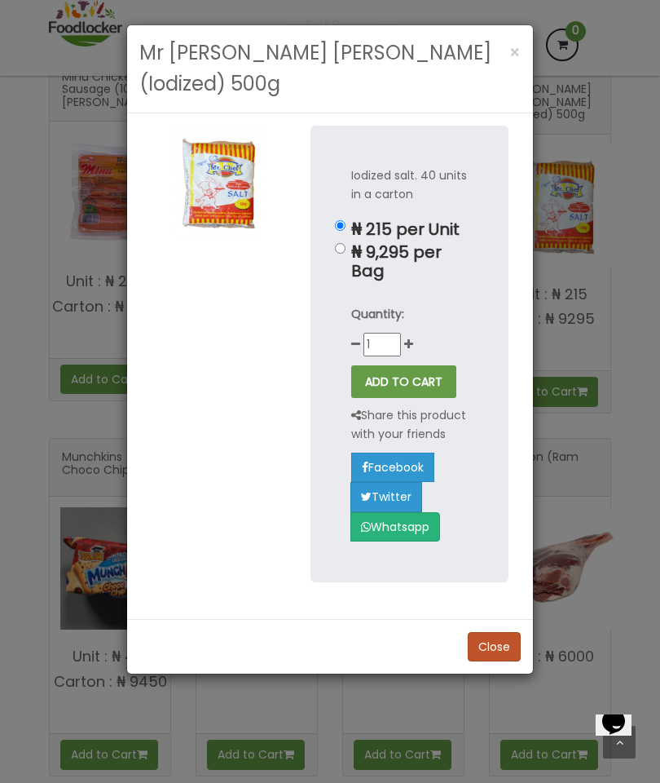
click at [636, 73] on div "Mr [PERSON_NAME] [PERSON_NAME] (Iodized) 500g × Iodized salt. 40 units in a car…" at bounding box center [330, 391] width 660 height 783
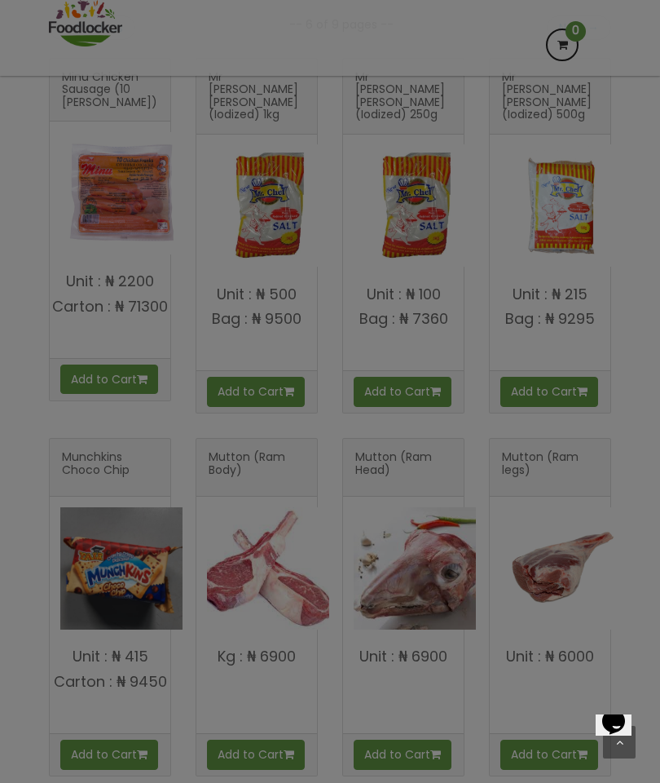
click at [511, 57] on div at bounding box center [330, 391] width 660 height 783
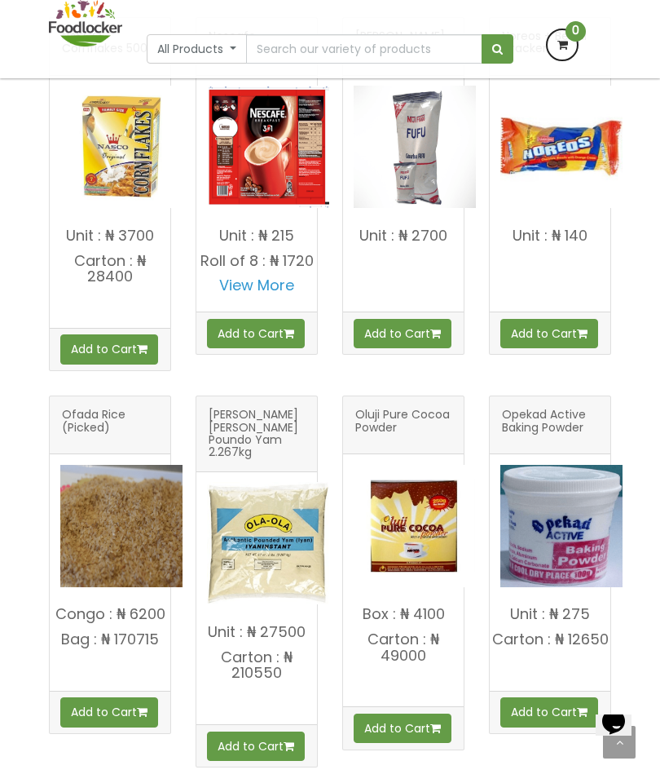
scroll to position [1611, 0]
